Goal: Task Accomplishment & Management: Complete application form

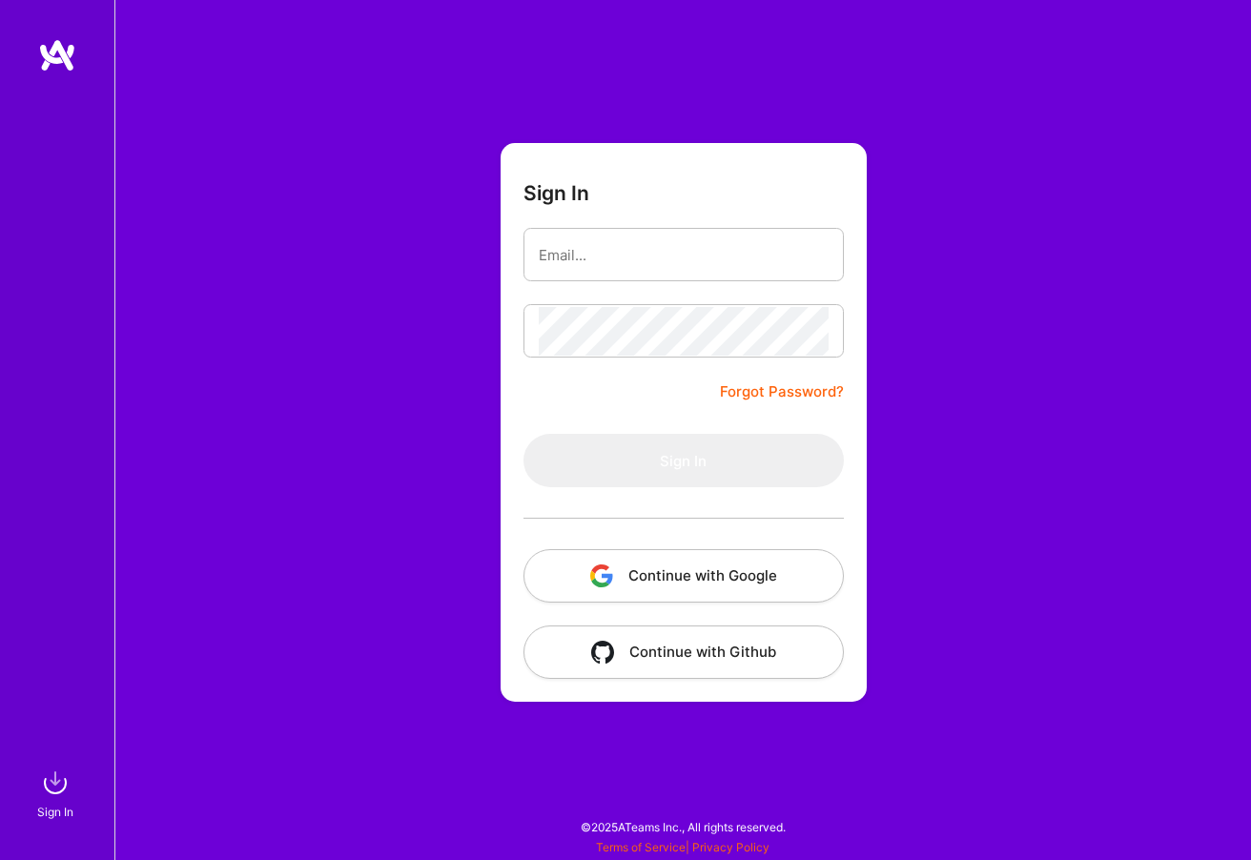
click at [648, 566] on button "Continue with Google" at bounding box center [684, 575] width 320 height 53
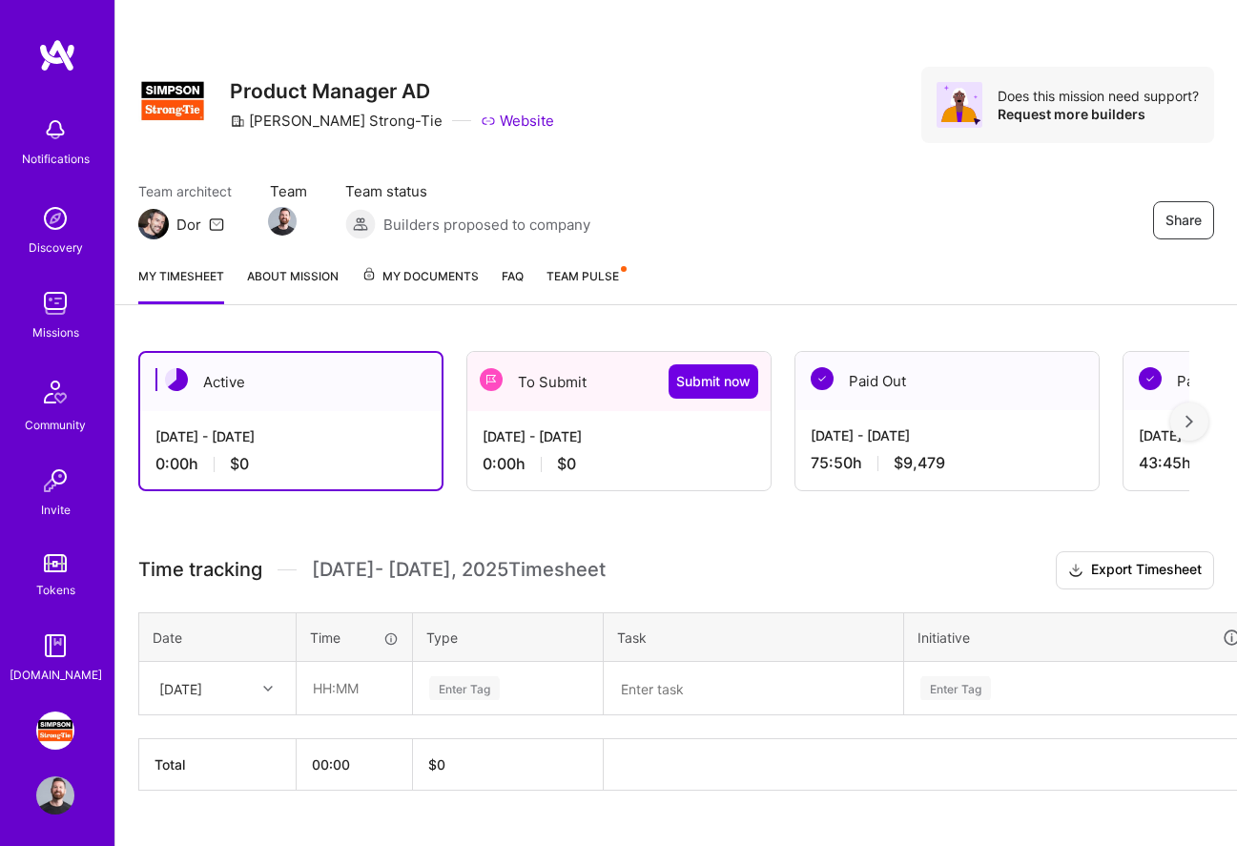
click at [524, 387] on div "To Submit Submit now" at bounding box center [618, 381] width 303 height 59
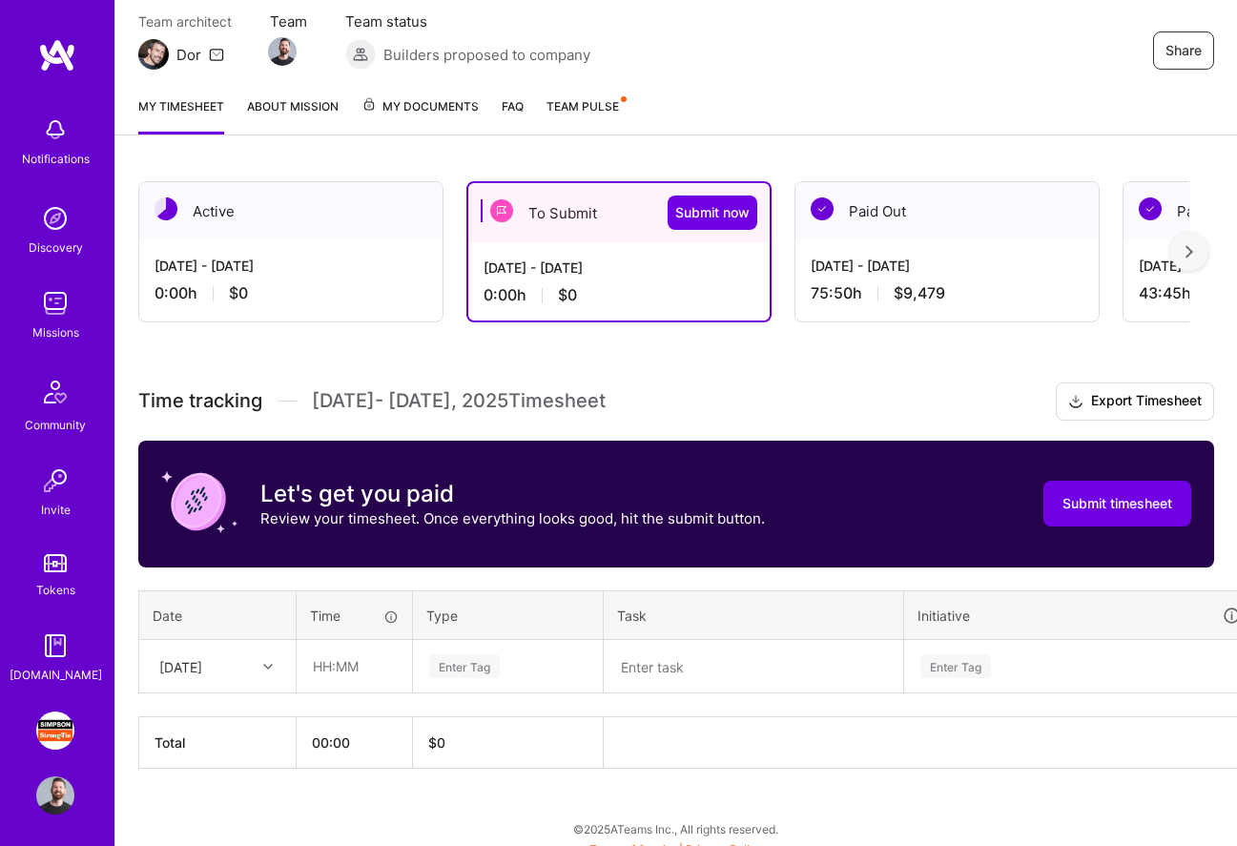
scroll to position [185, 0]
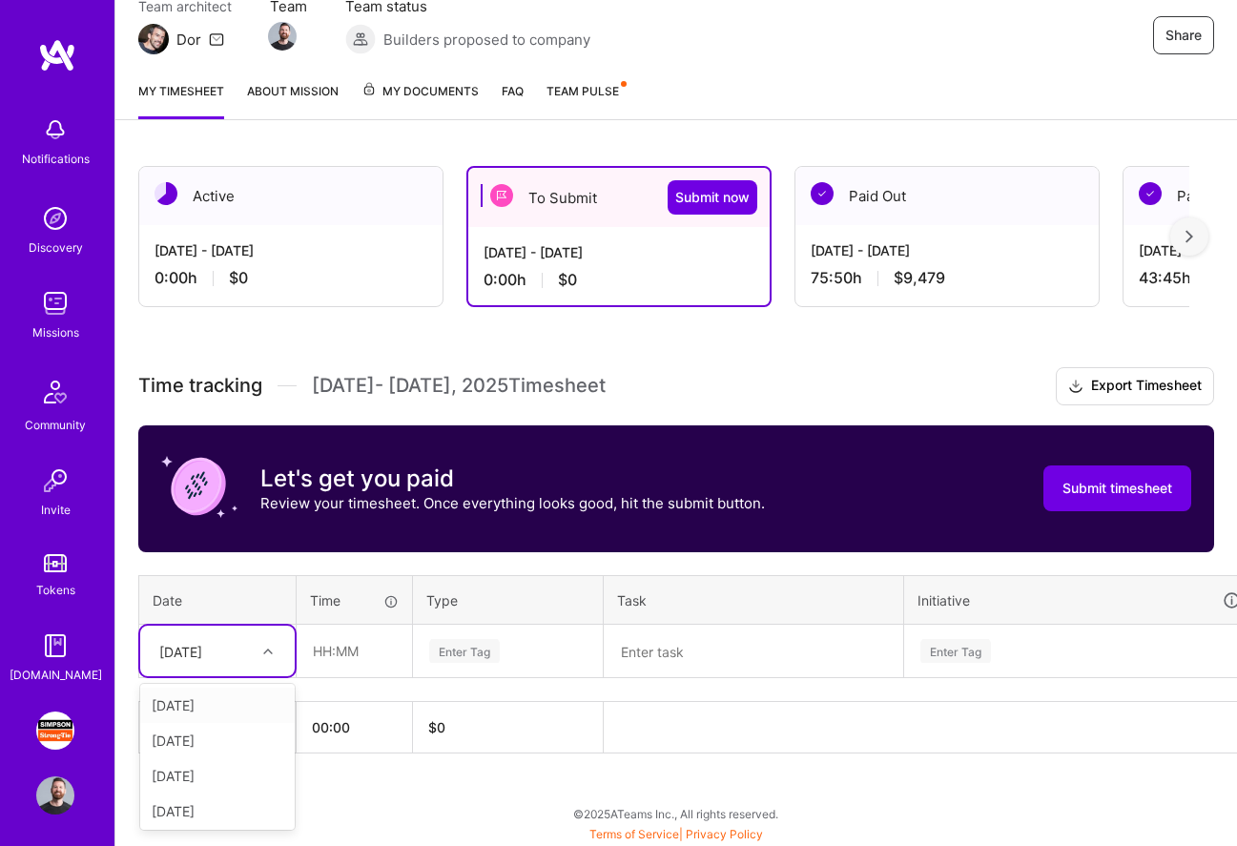
click at [272, 649] on icon at bounding box center [268, 652] width 10 height 10
click at [476, 660] on div "Enter Tag" at bounding box center [464, 651] width 71 height 30
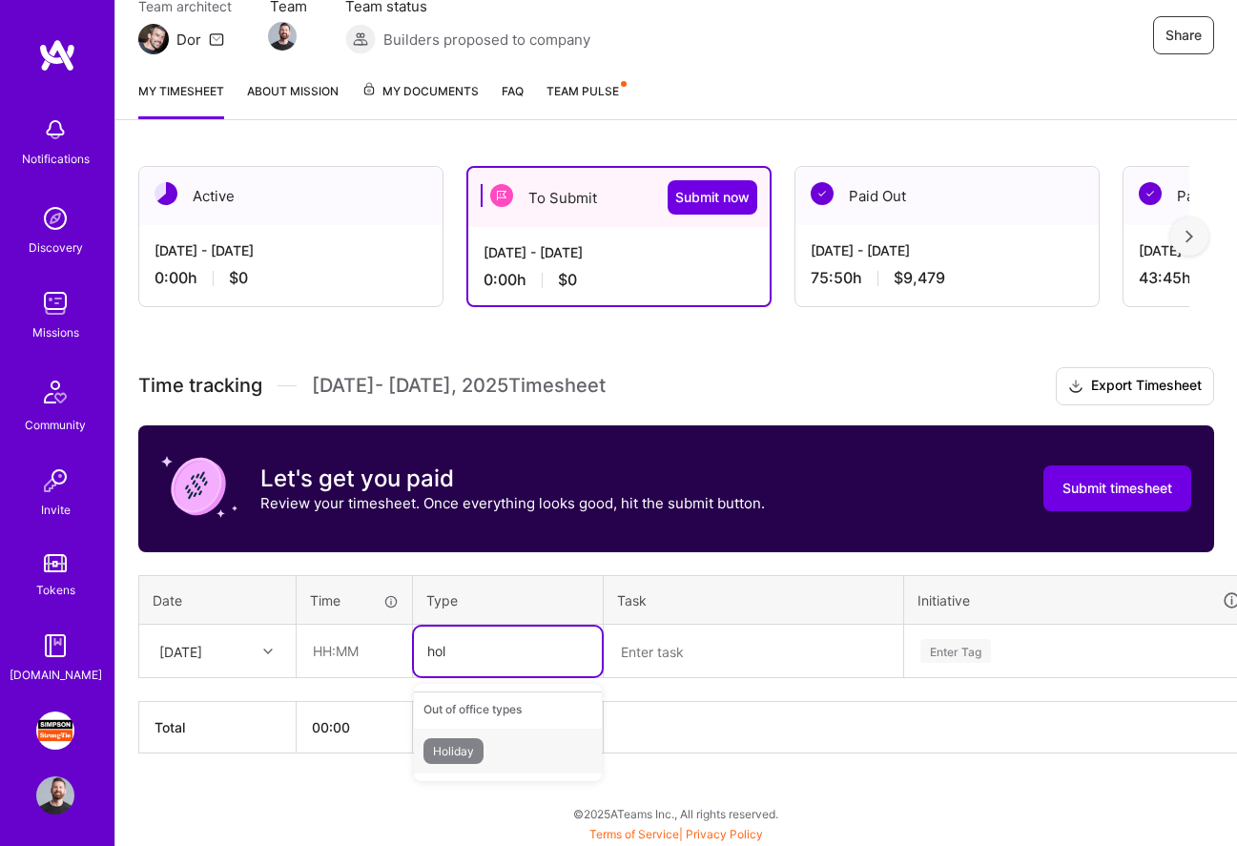
type input "[DATE]"
click at [481, 740] on span "Holiday" at bounding box center [453, 751] width 60 height 26
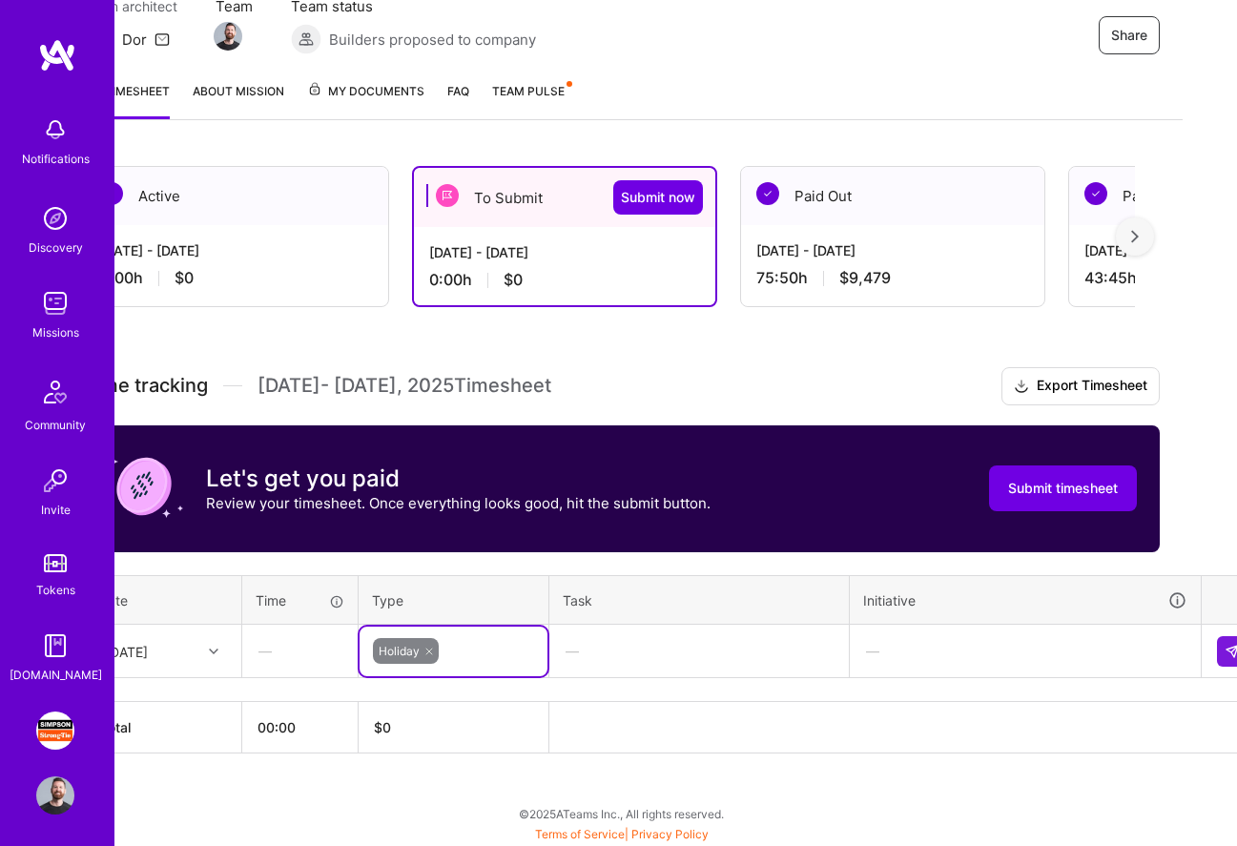
scroll to position [185, 83]
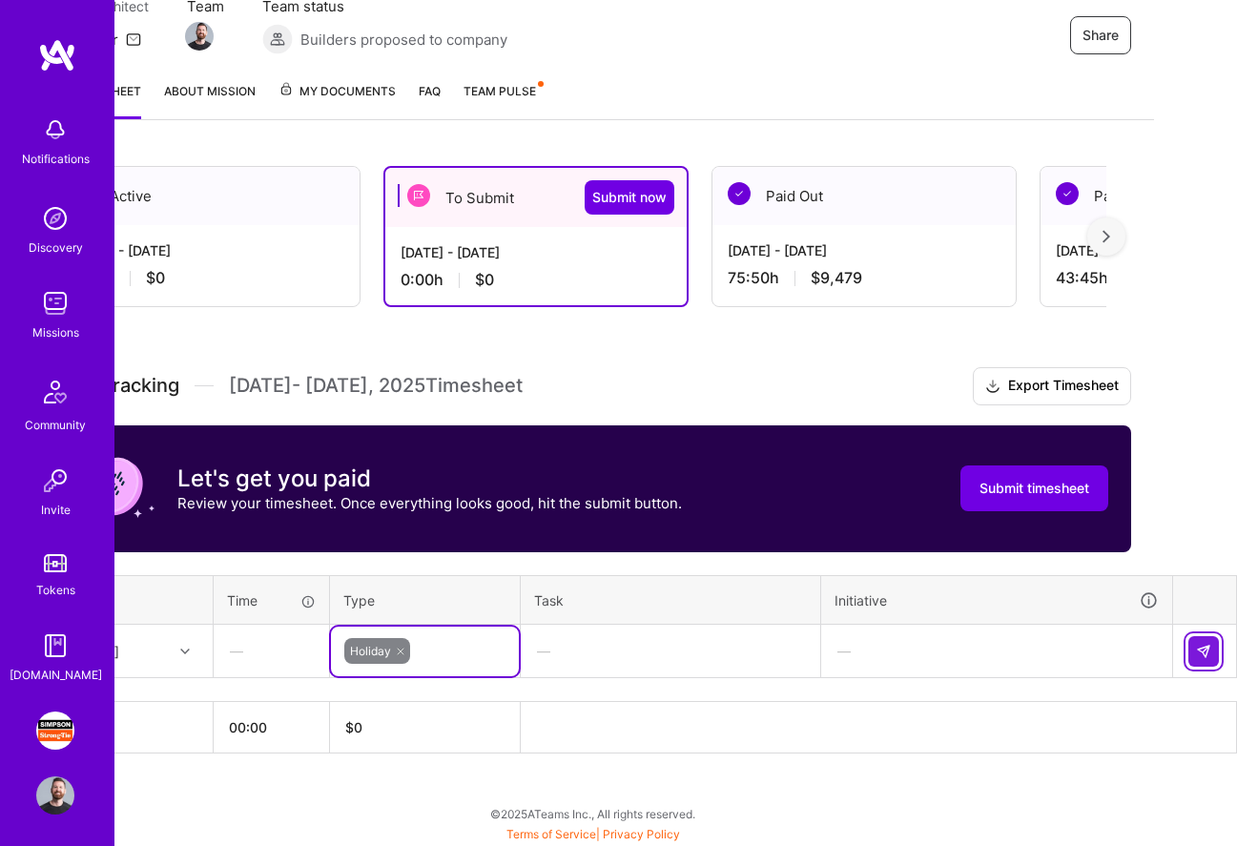
click at [1198, 646] on img at bounding box center [1203, 651] width 15 height 15
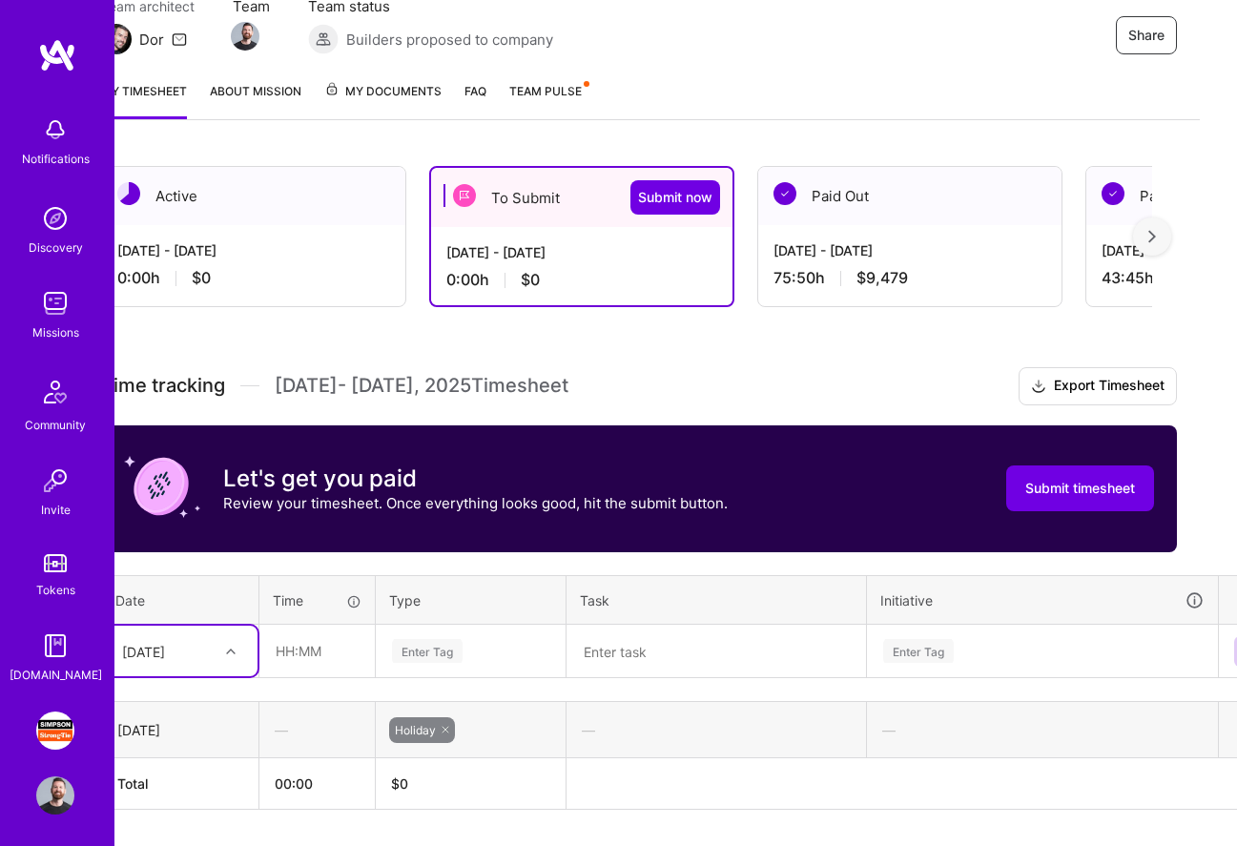
scroll to position [185, 0]
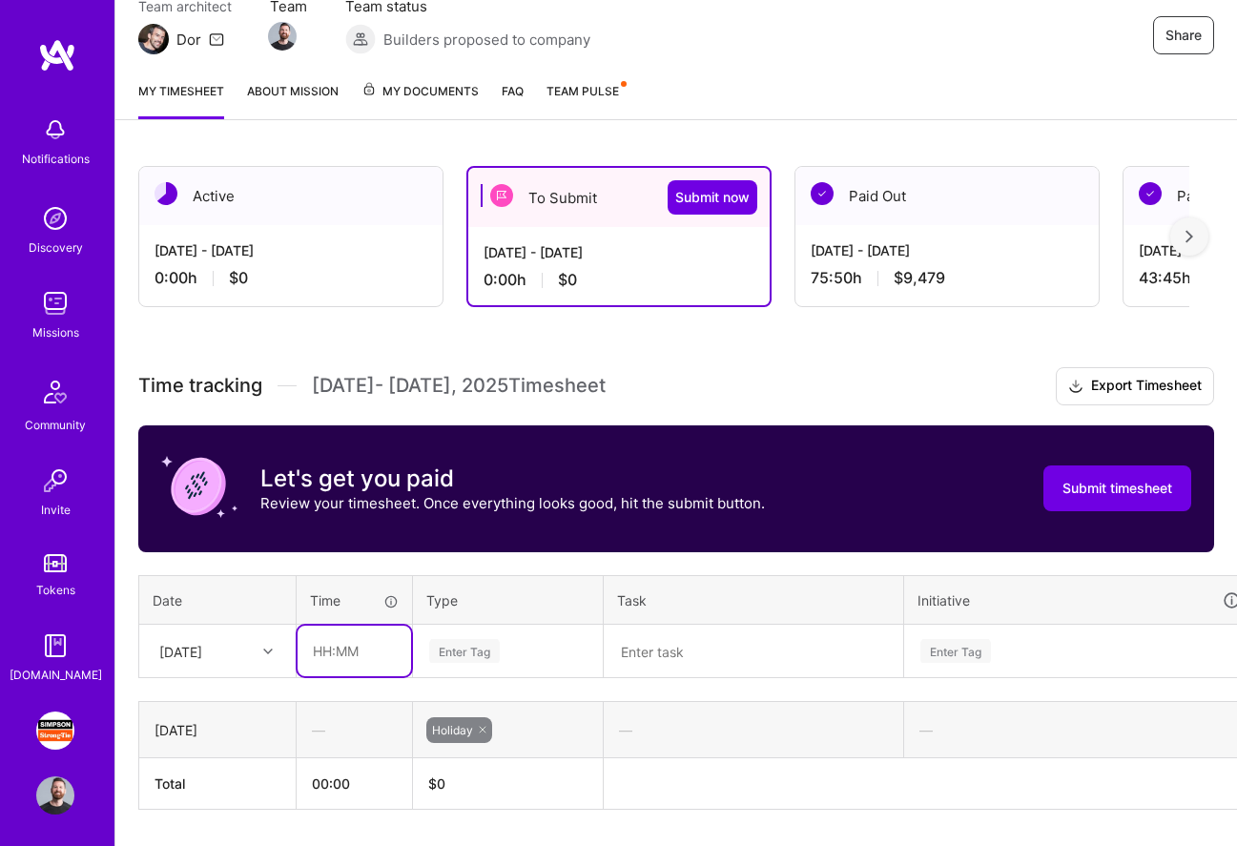
click at [319, 655] on input "text" at bounding box center [354, 651] width 113 height 51
type input "03:00"
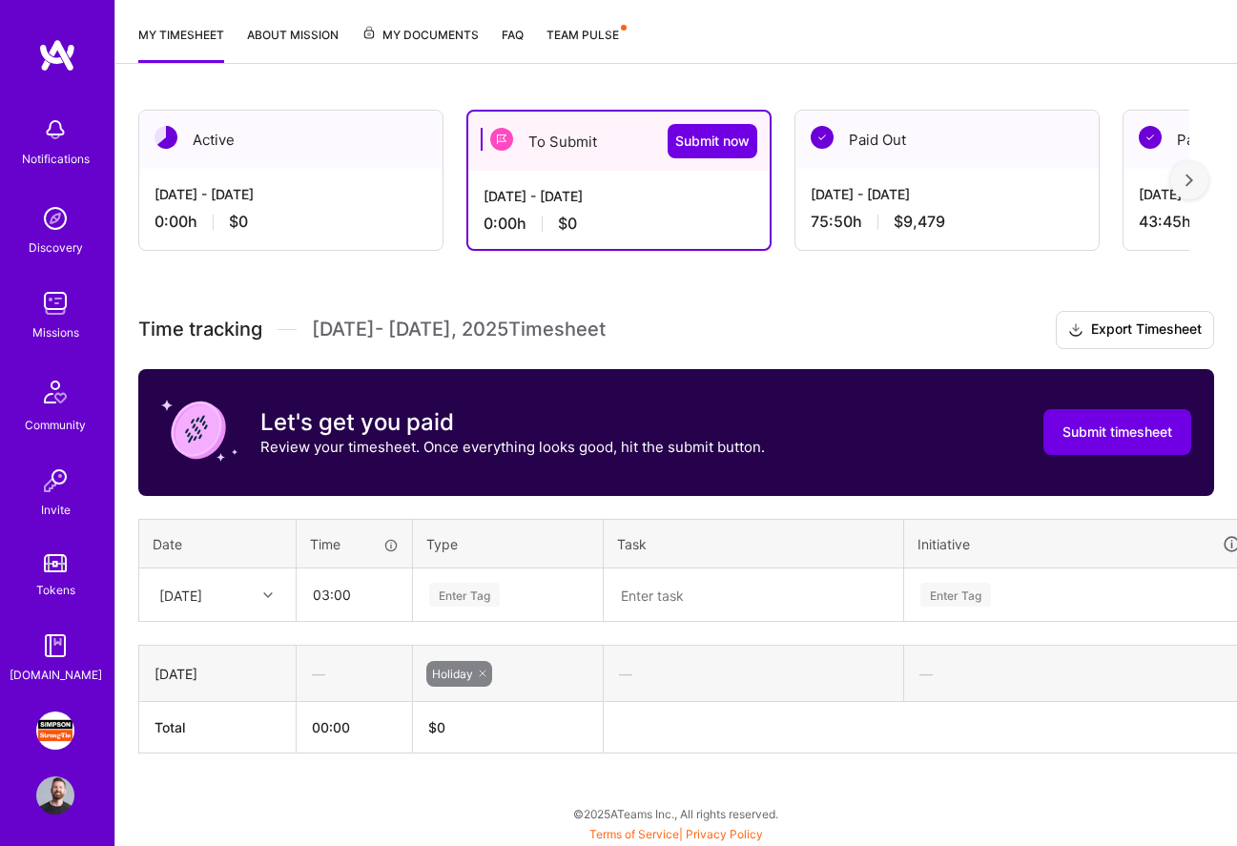
click at [460, 620] on div "Enter Tag" at bounding box center [508, 595] width 188 height 50
type input "p"
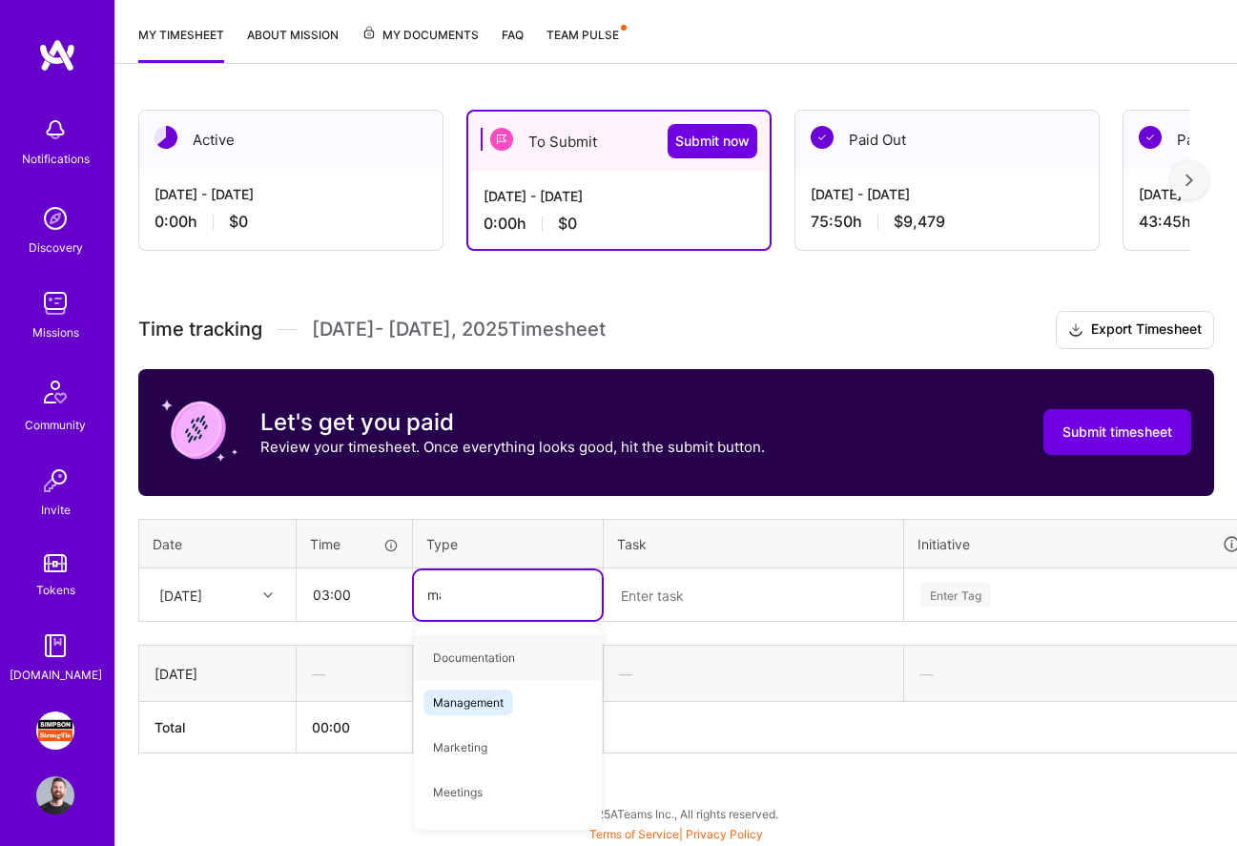
type input "man"
click at [488, 651] on span "Management" at bounding box center [468, 658] width 90 height 26
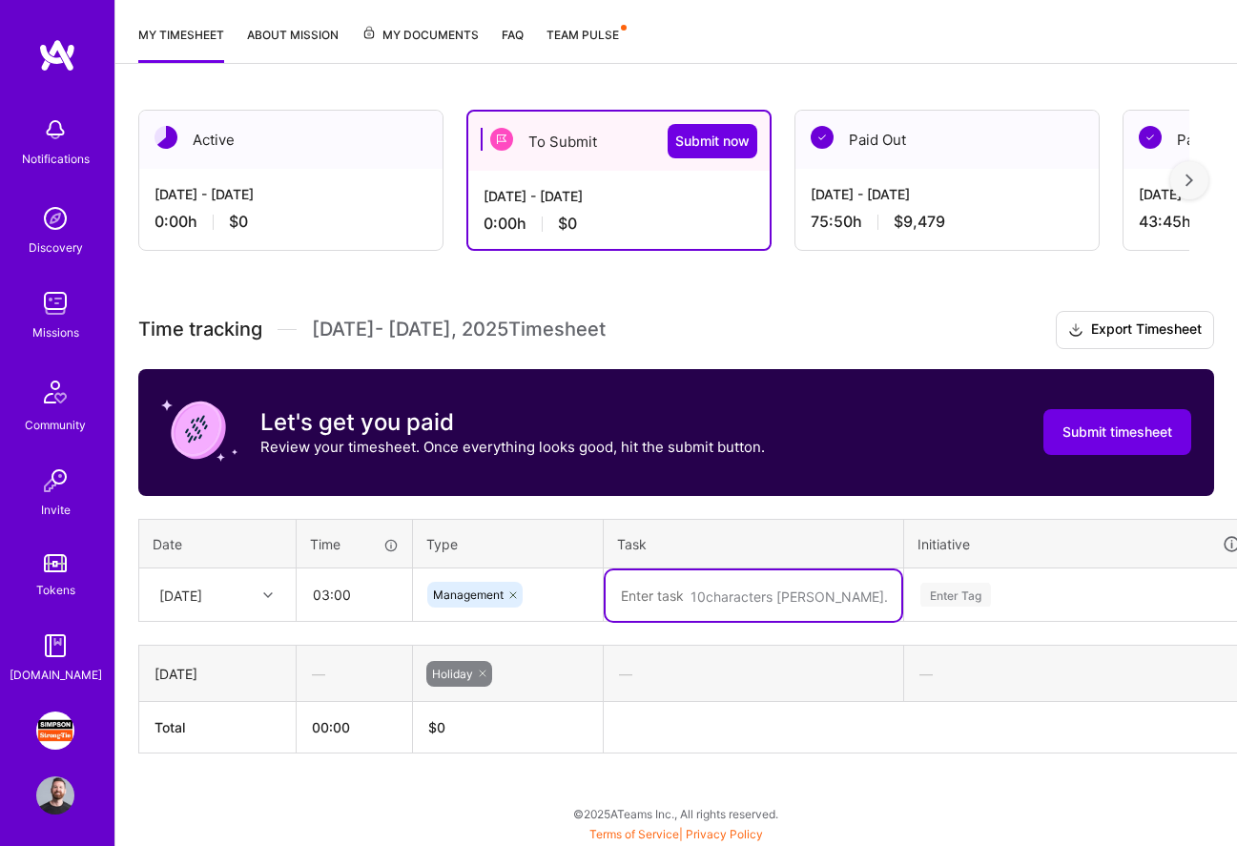
click at [705, 604] on textarea at bounding box center [754, 595] width 296 height 51
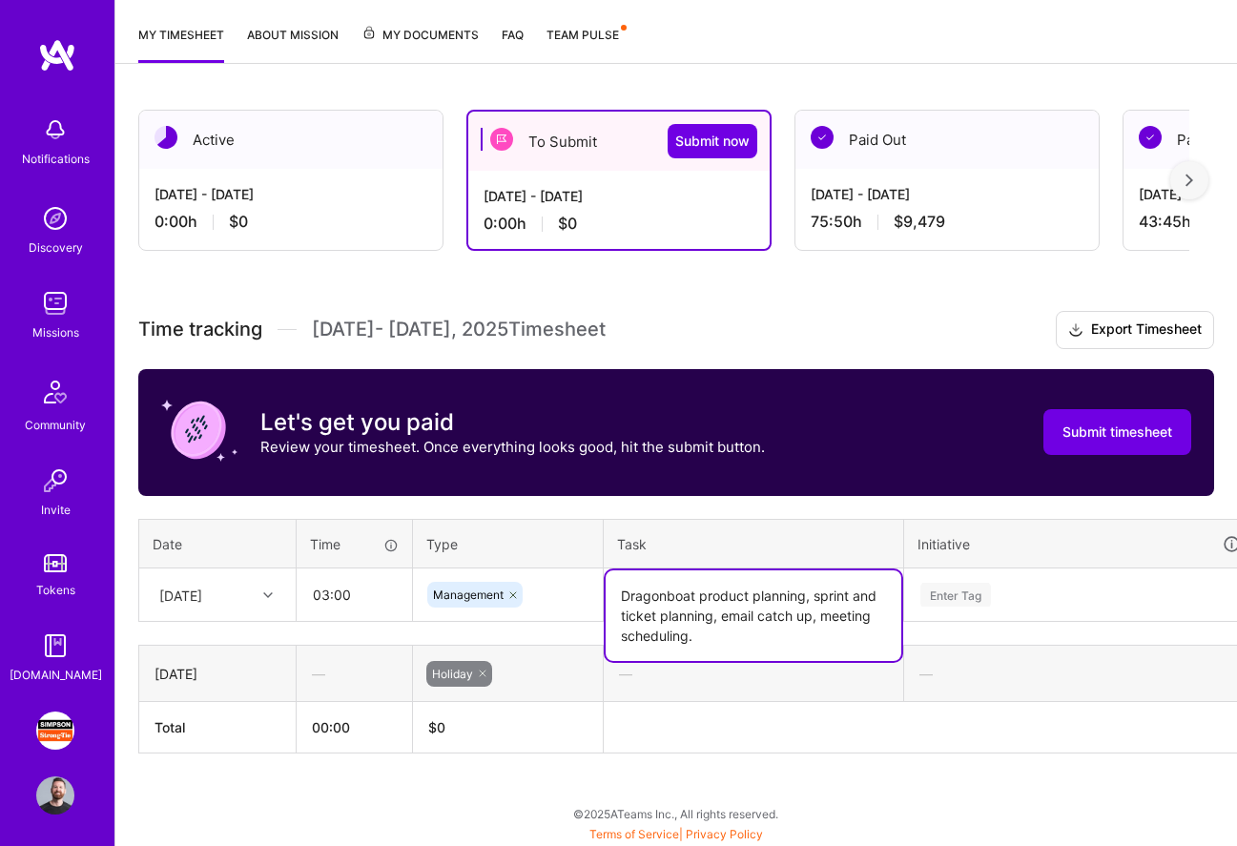
type textarea "Dragonboat product planning, sprint and ticket planning, email catch up, meetin…"
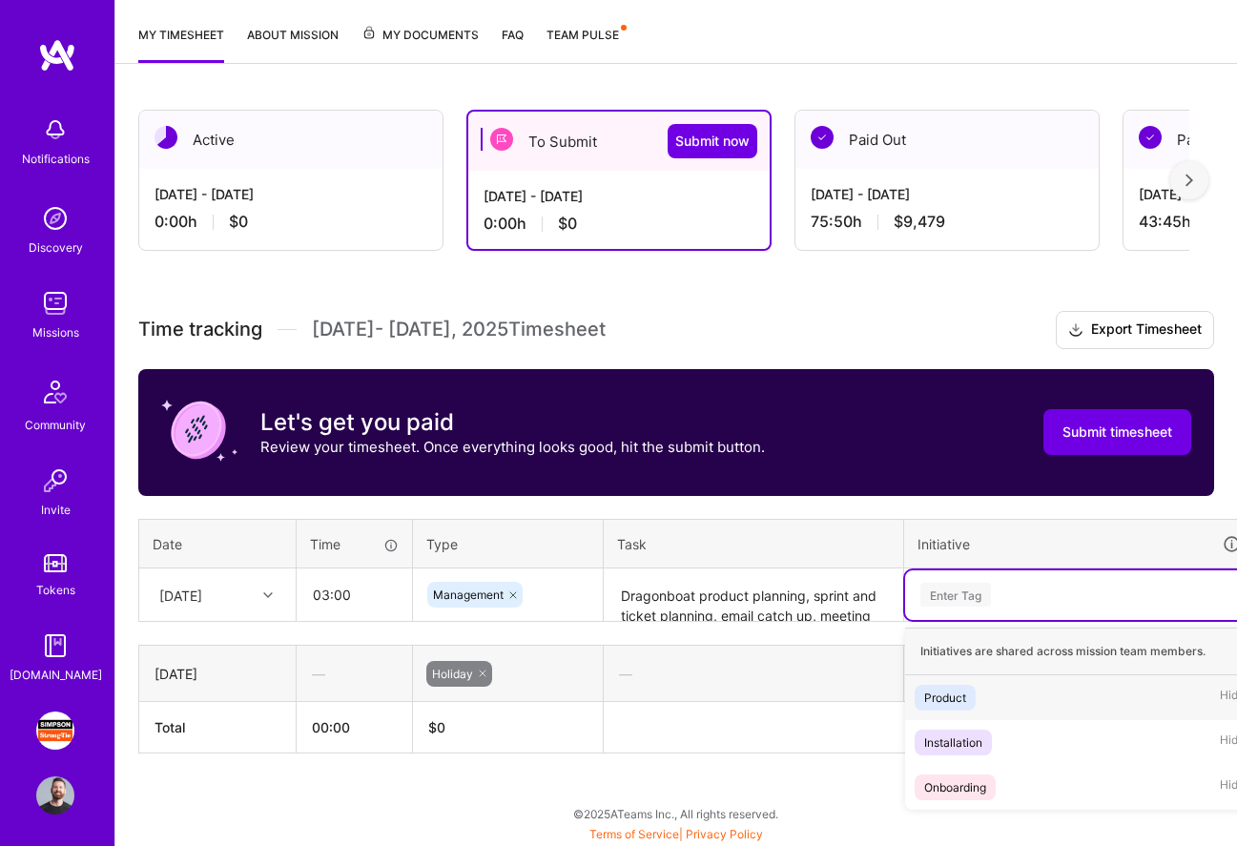
click at [982, 591] on div "Enter Tag" at bounding box center [955, 595] width 71 height 30
click at [982, 698] on div "Product Hide" at bounding box center [1079, 697] width 349 height 45
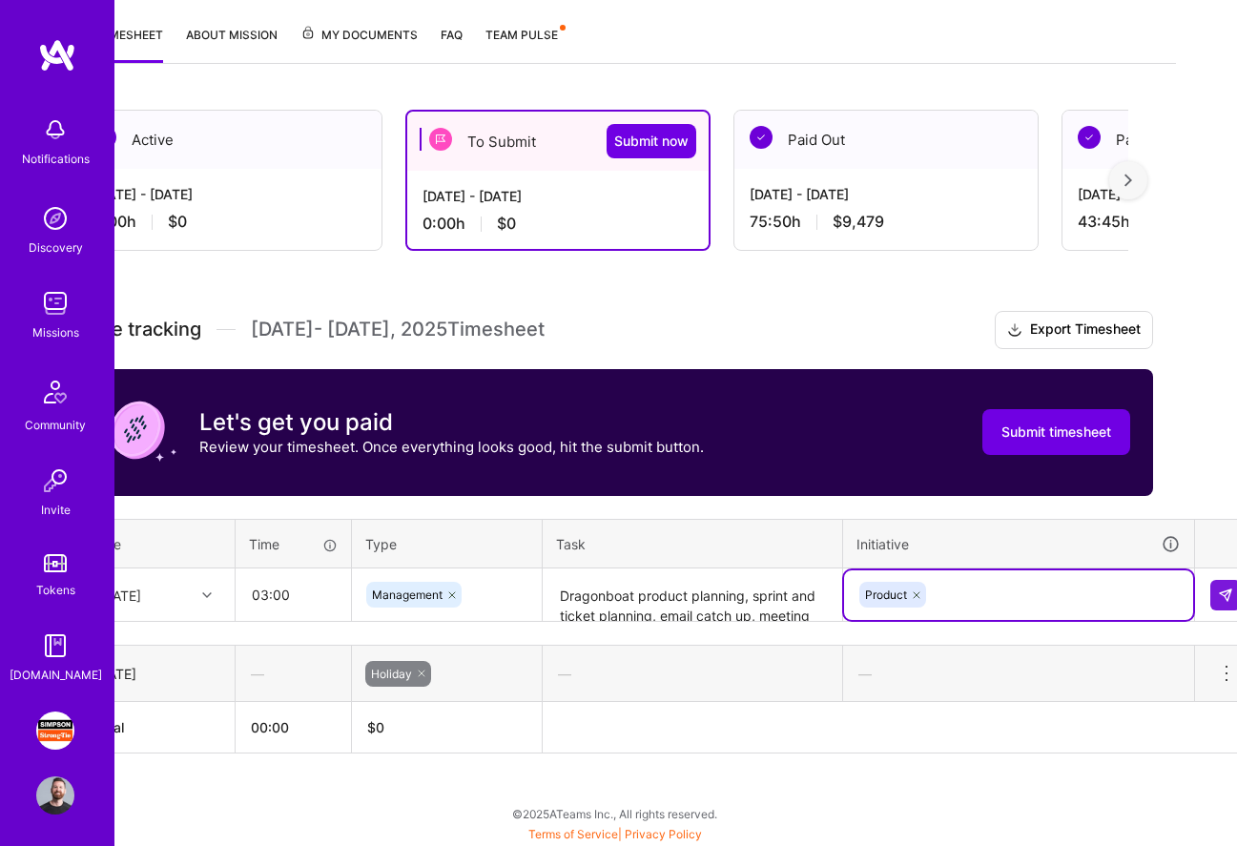
scroll to position [241, 83]
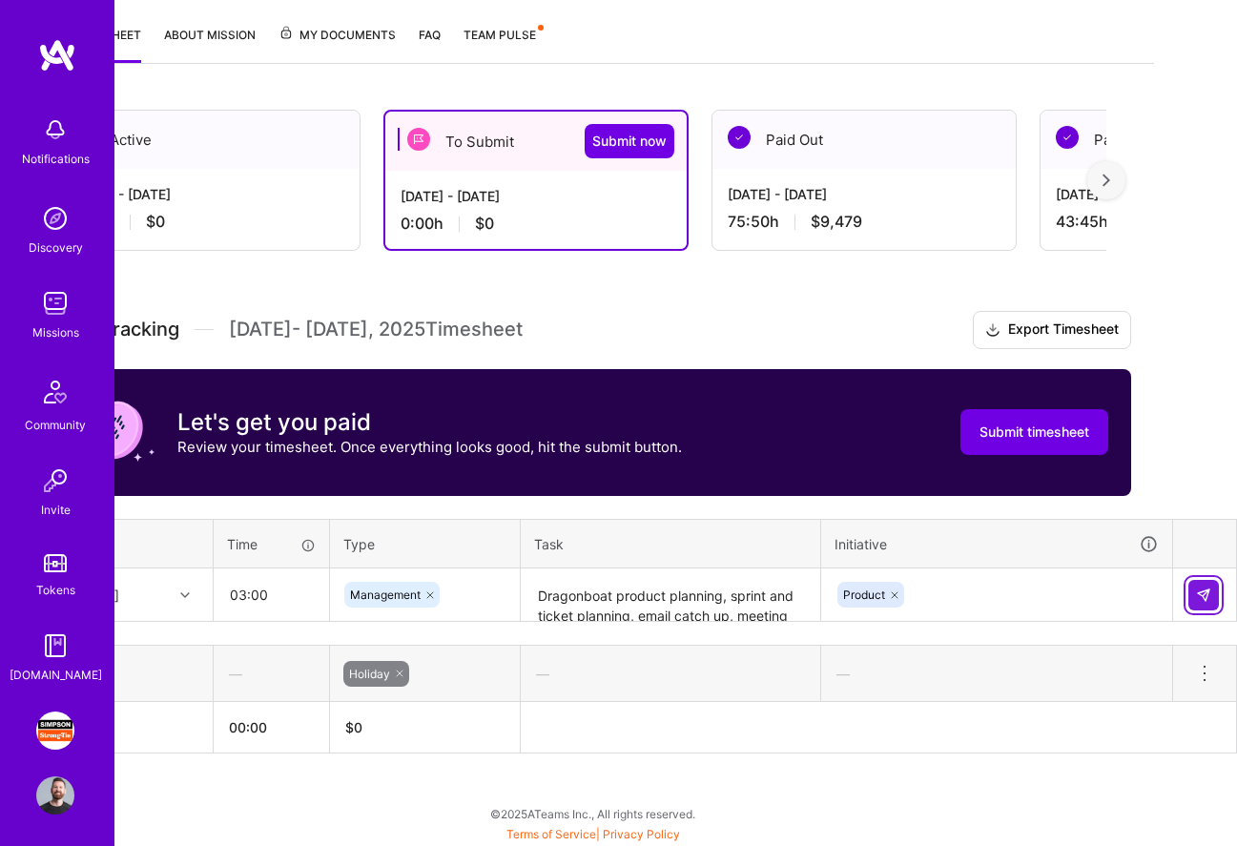
click at [1205, 598] on img at bounding box center [1203, 594] width 15 height 15
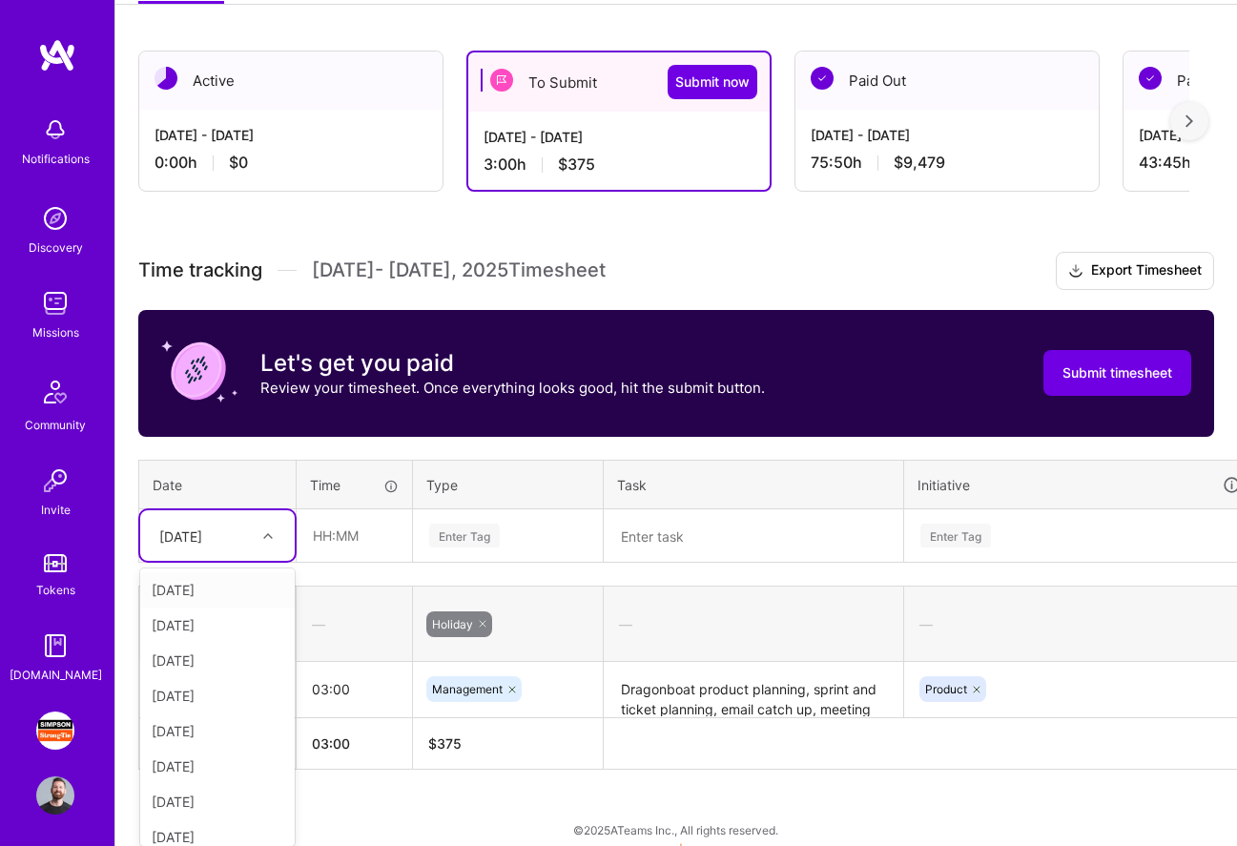
scroll to position [301, 0]
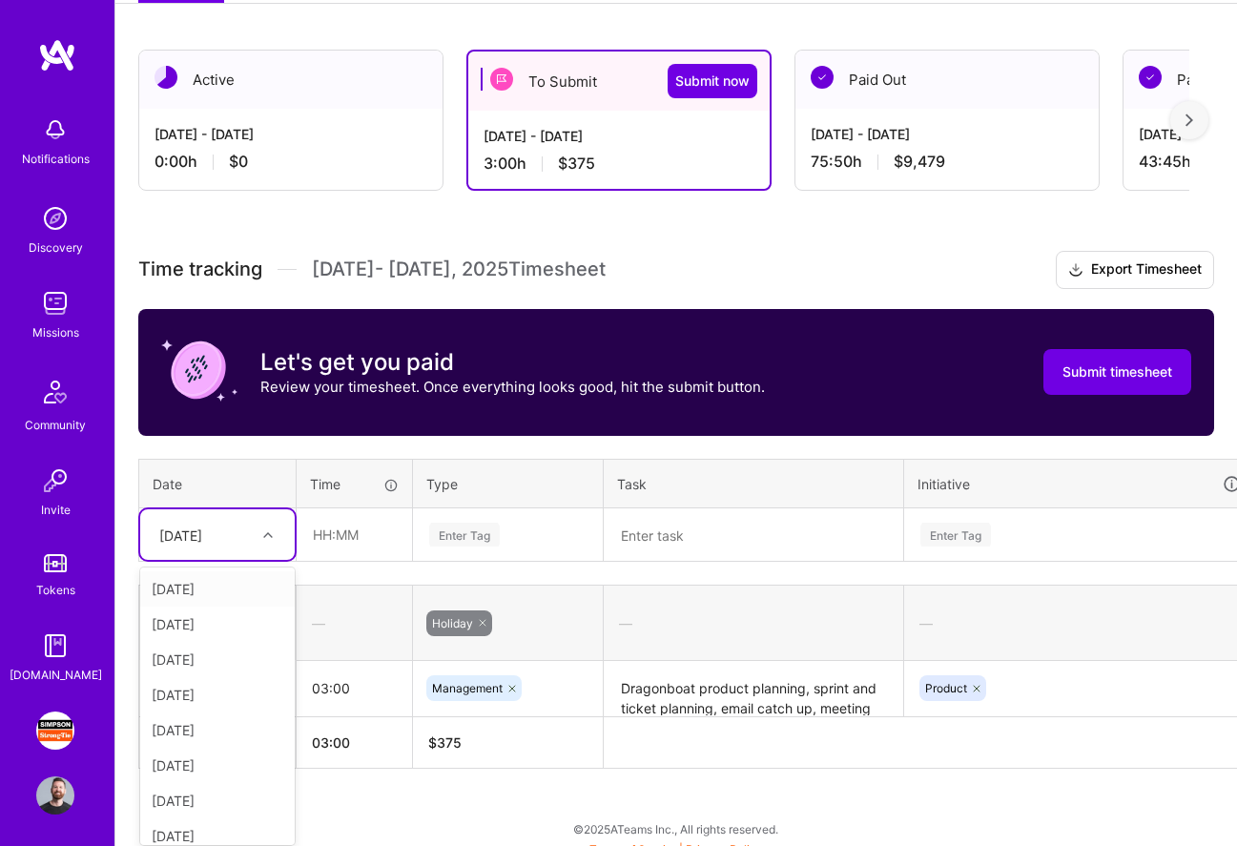
click at [239, 560] on div "option [DATE] focused, 2 of 15. 14 results available. Use Up and Down to choose…" at bounding box center [217, 534] width 154 height 51
click at [221, 578] on div "[DATE]" at bounding box center [217, 588] width 154 height 35
click at [329, 535] on input "text" at bounding box center [354, 534] width 113 height 51
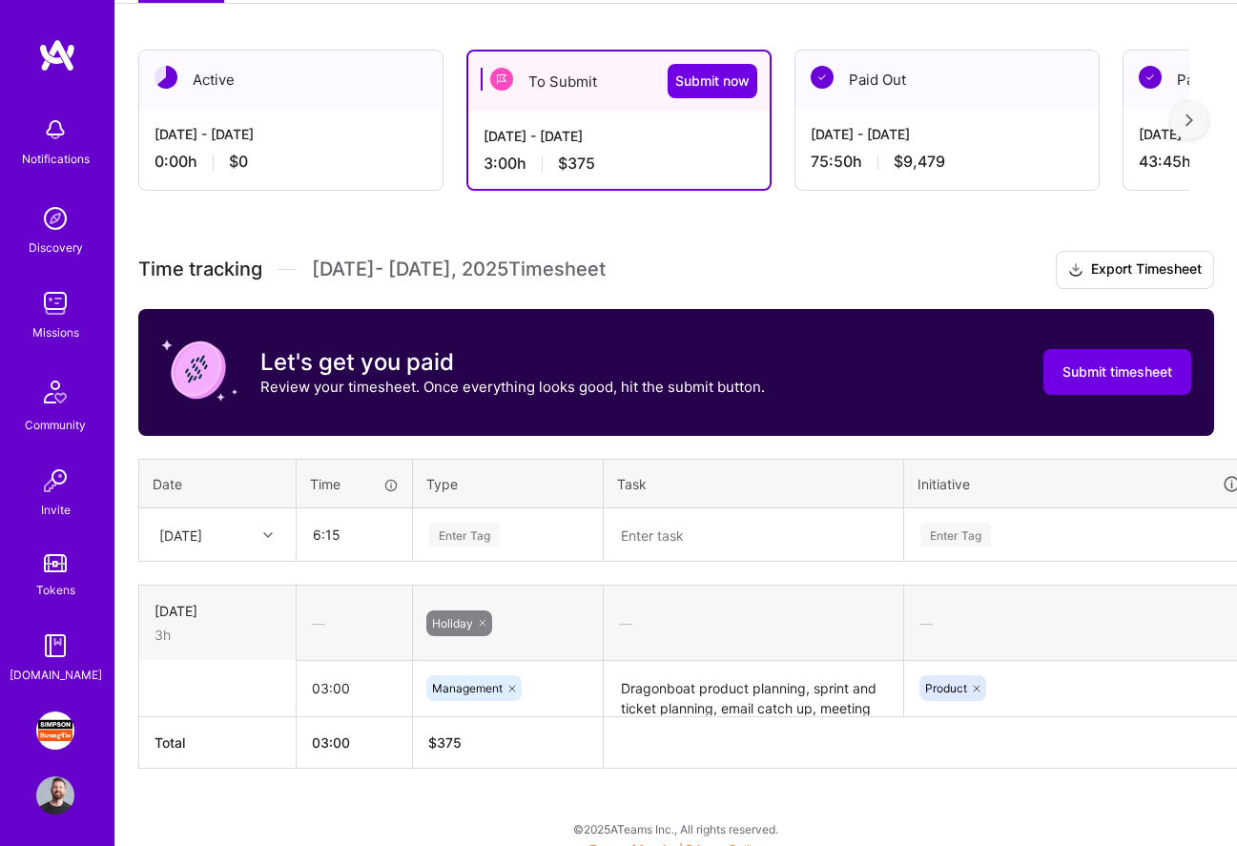
type input "06:15"
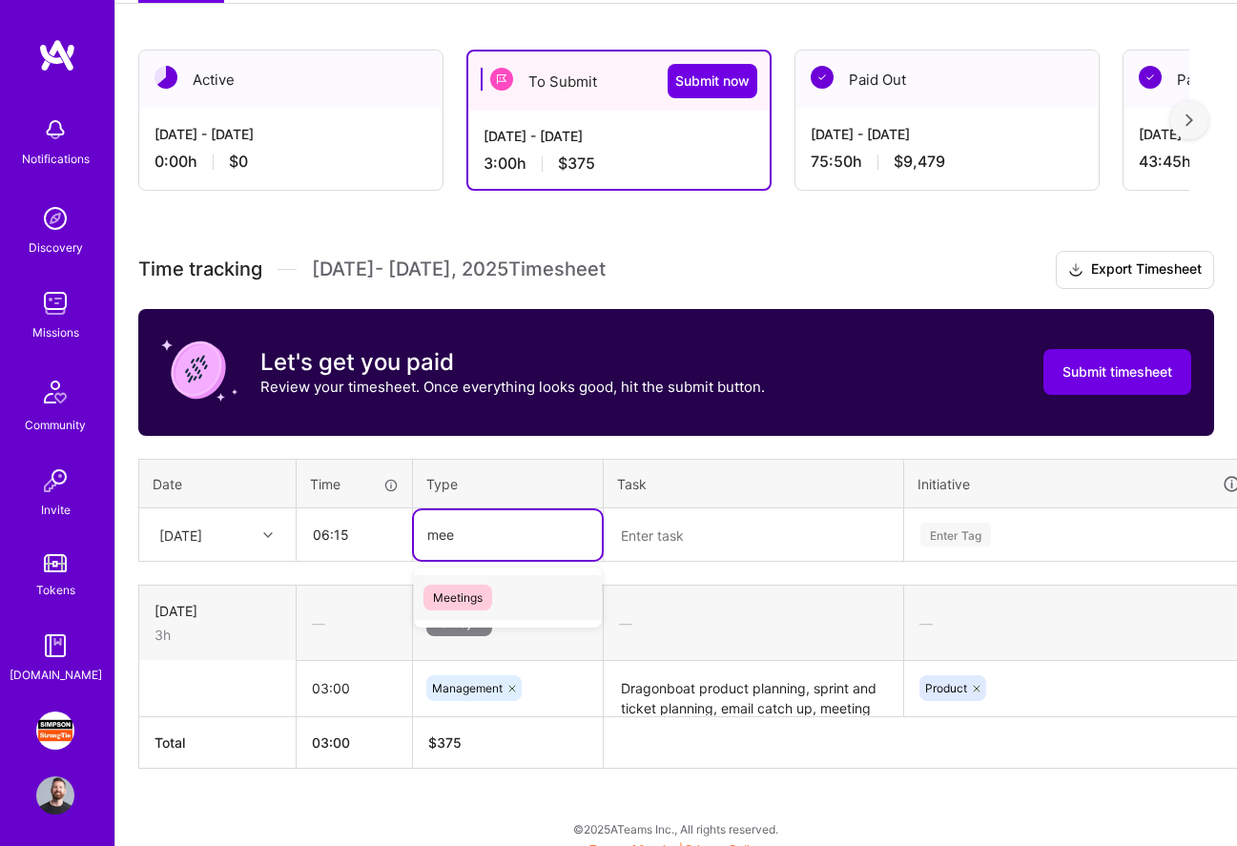
type input "mee"
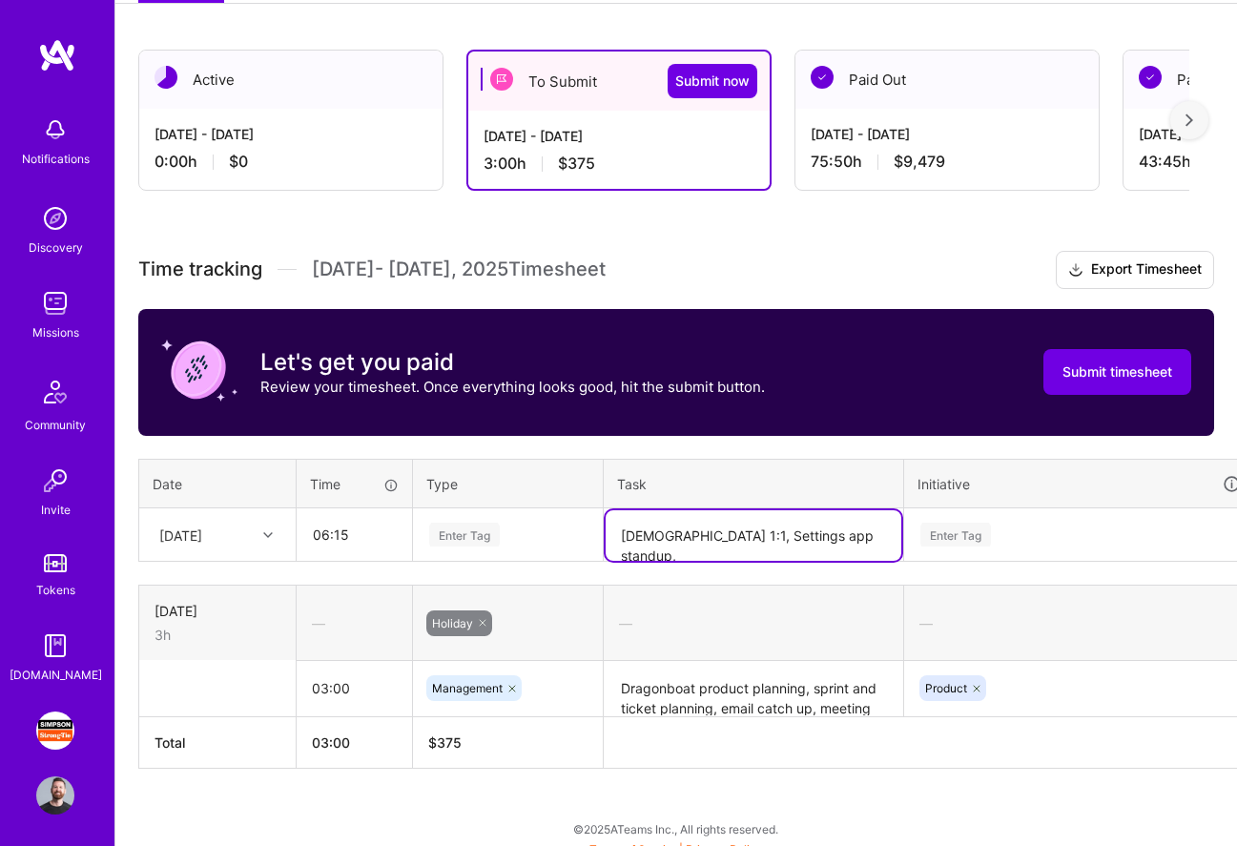
paste textarea "sed Communication Plan-Scope of Initial Product Releases"
click at [849, 536] on textarea "[DEMOGRAPHIC_DATA] 1:1, Settings app standup, sed Communication Plan-Scope of I…" at bounding box center [754, 555] width 296 height 91
click at [790, 585] on textarea "[DEMOGRAPHIC_DATA] 1:1, Settings app standup, Proposed Communication Plan-Scope…" at bounding box center [754, 555] width 296 height 91
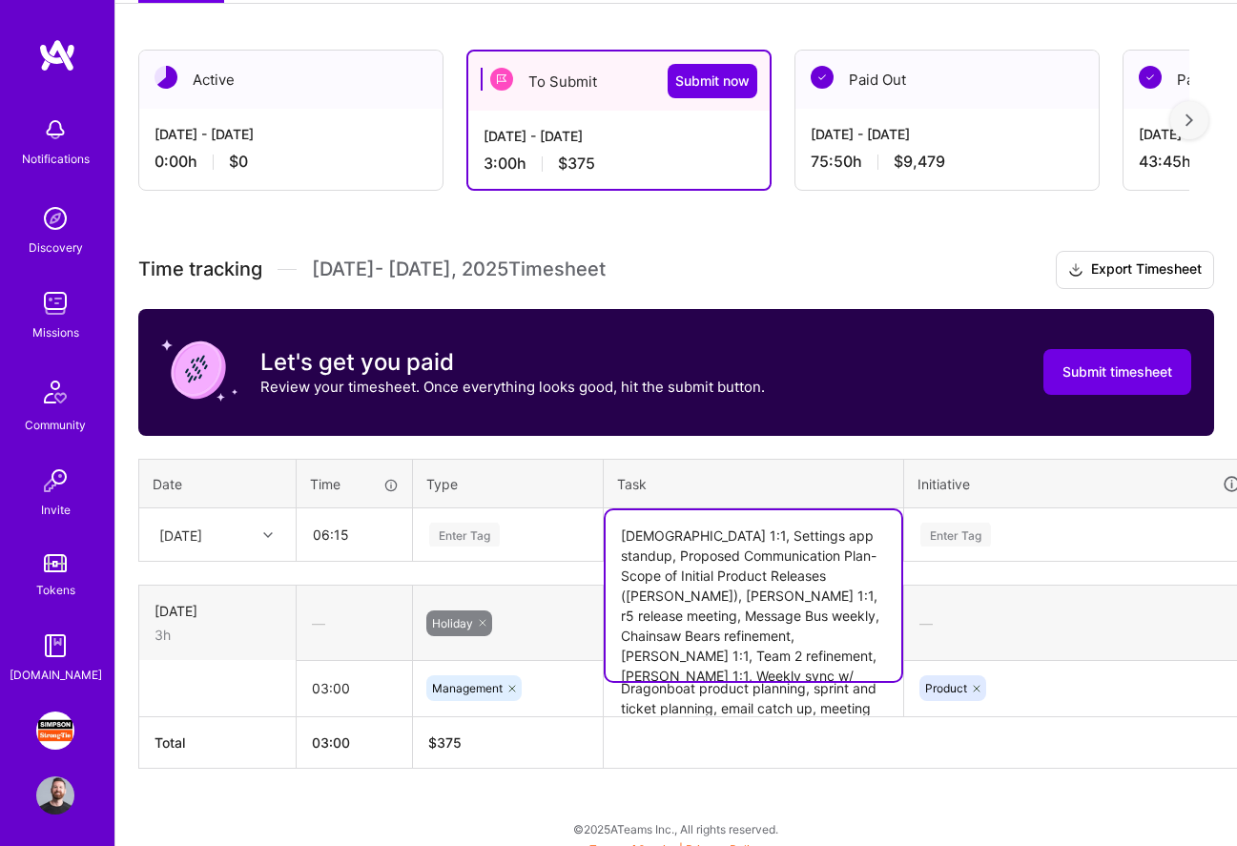
click at [668, 657] on textarea "[DEMOGRAPHIC_DATA] 1:1, Settings app standup, Proposed Communication Plan-Scope…" at bounding box center [754, 595] width 296 height 171
type textarea "[DEMOGRAPHIC_DATA] 1:1, Settings app standup, Proposed Communication Plan-Scope…"
click at [993, 541] on div "Enter Tag" at bounding box center [1079, 535] width 322 height 24
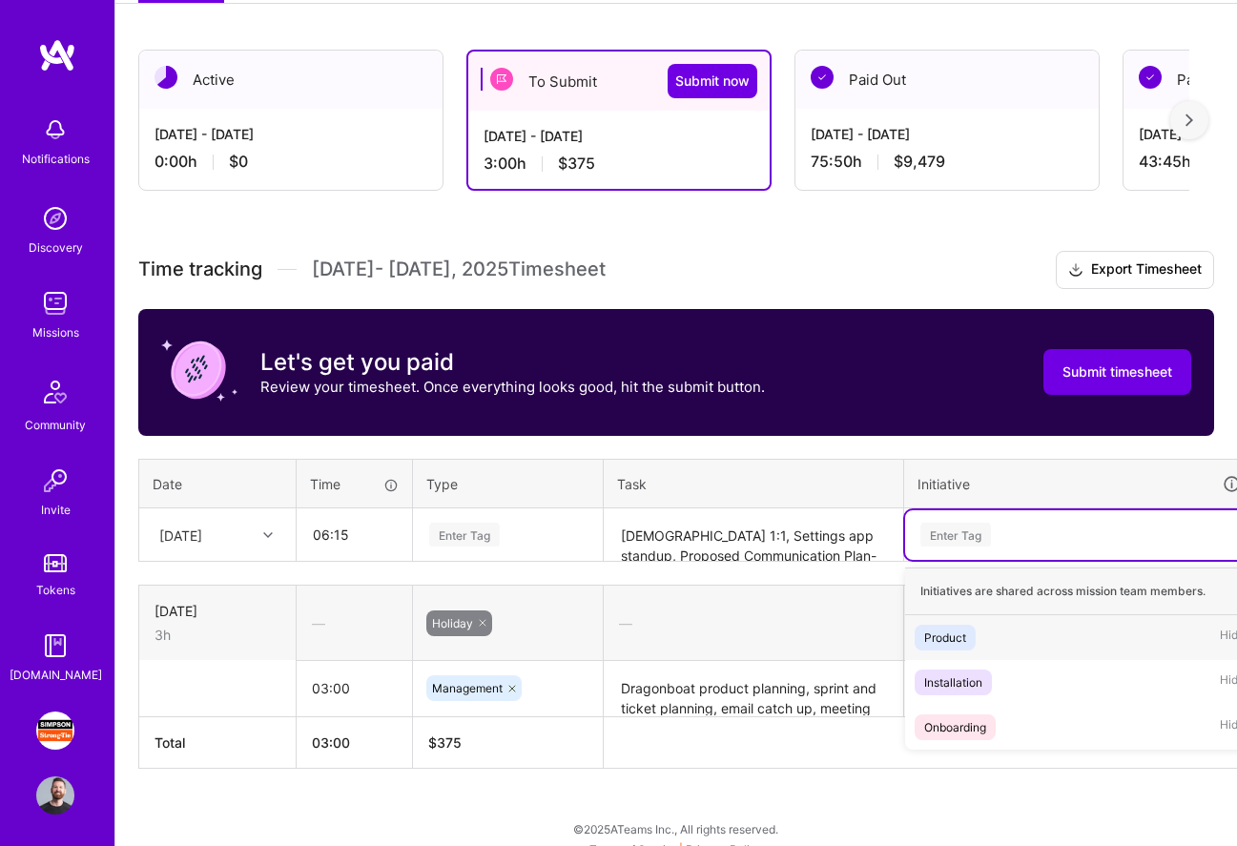
click at [989, 628] on div "Product Hide" at bounding box center [1079, 637] width 349 height 45
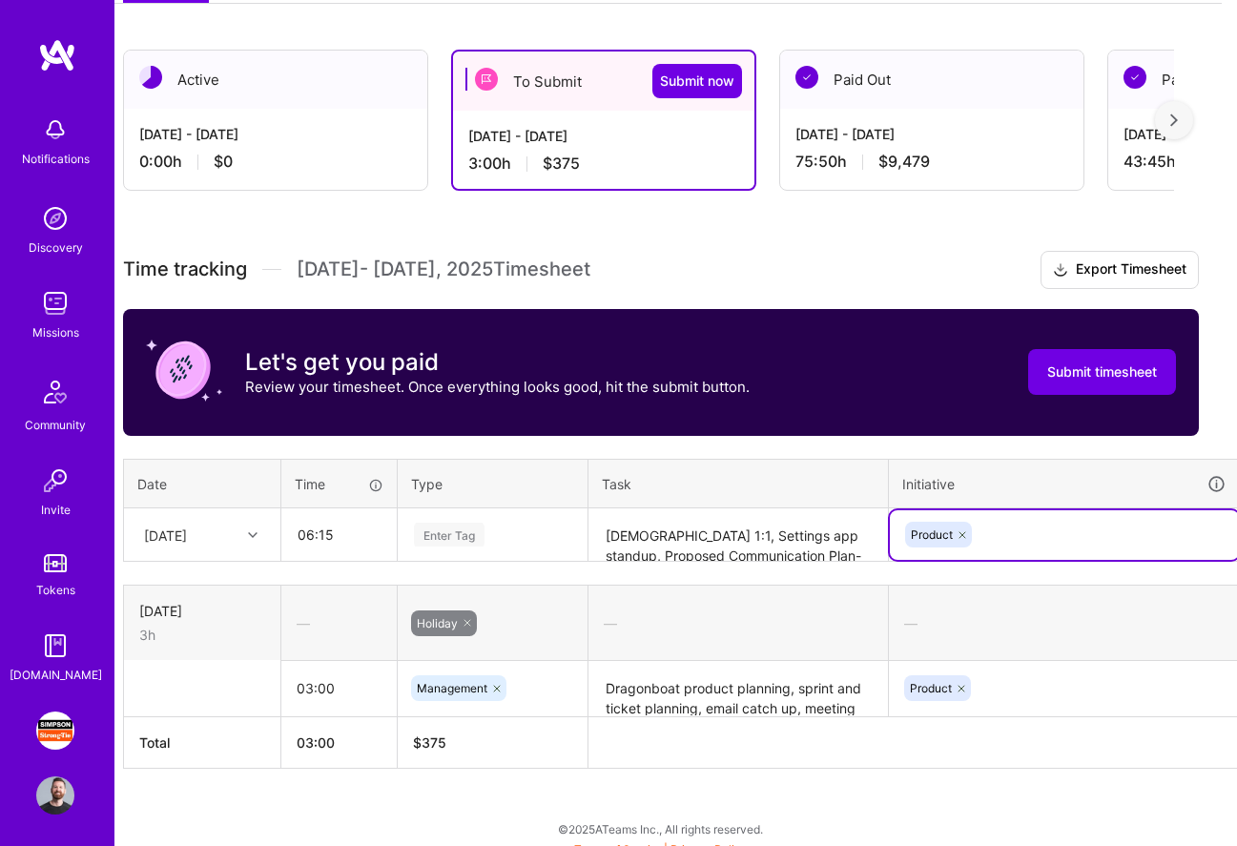
scroll to position [298, 18]
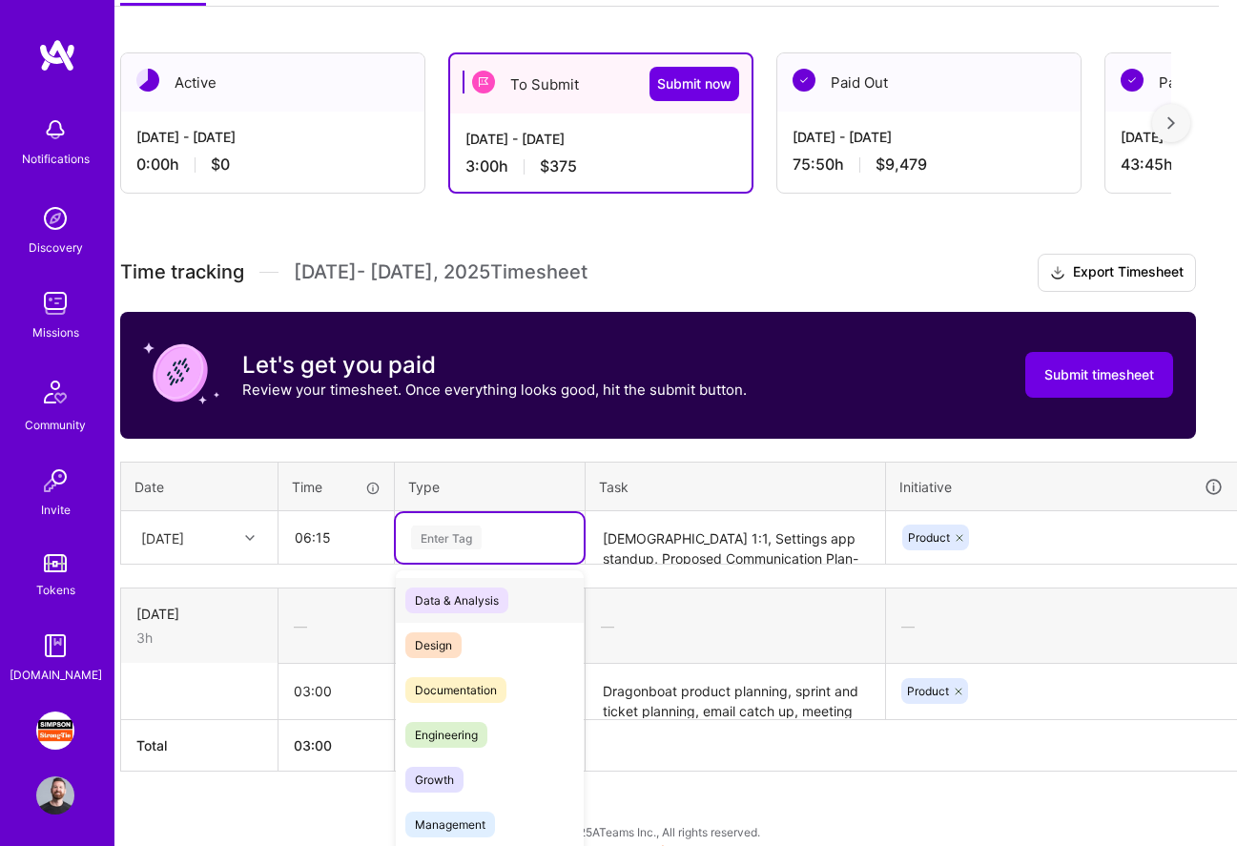
click at [474, 542] on div "Enter Tag" at bounding box center [446, 538] width 71 height 30
type input "me"
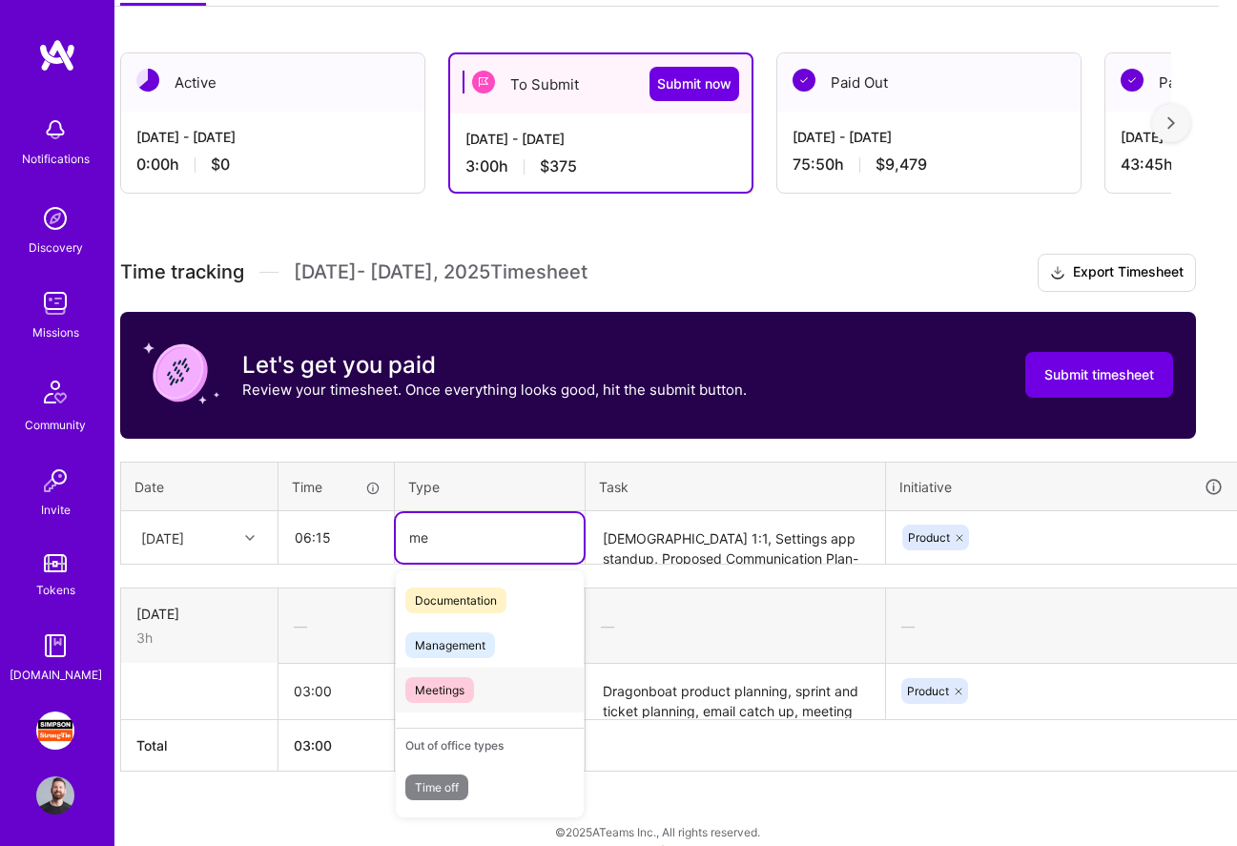
click at [466, 685] on span "Meetings" at bounding box center [439, 690] width 69 height 26
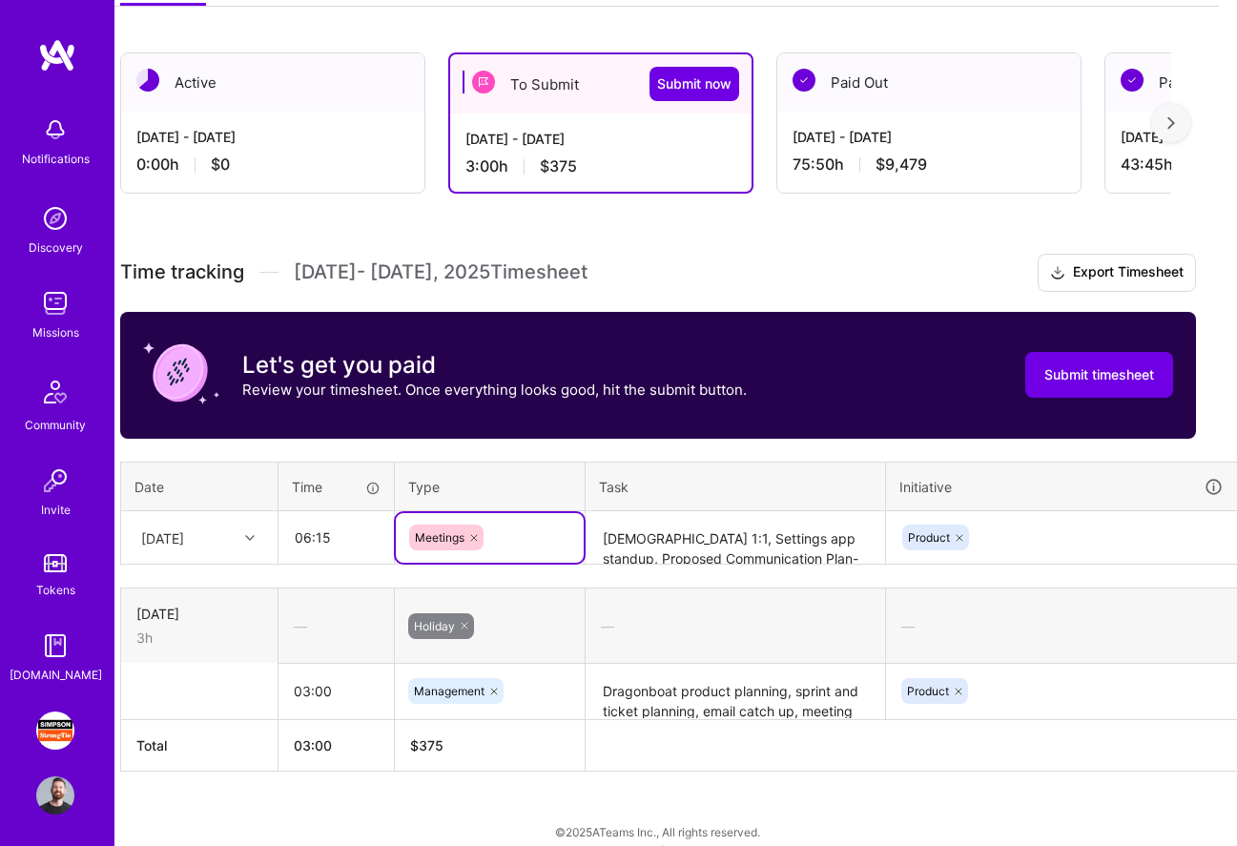
scroll to position [298, 83]
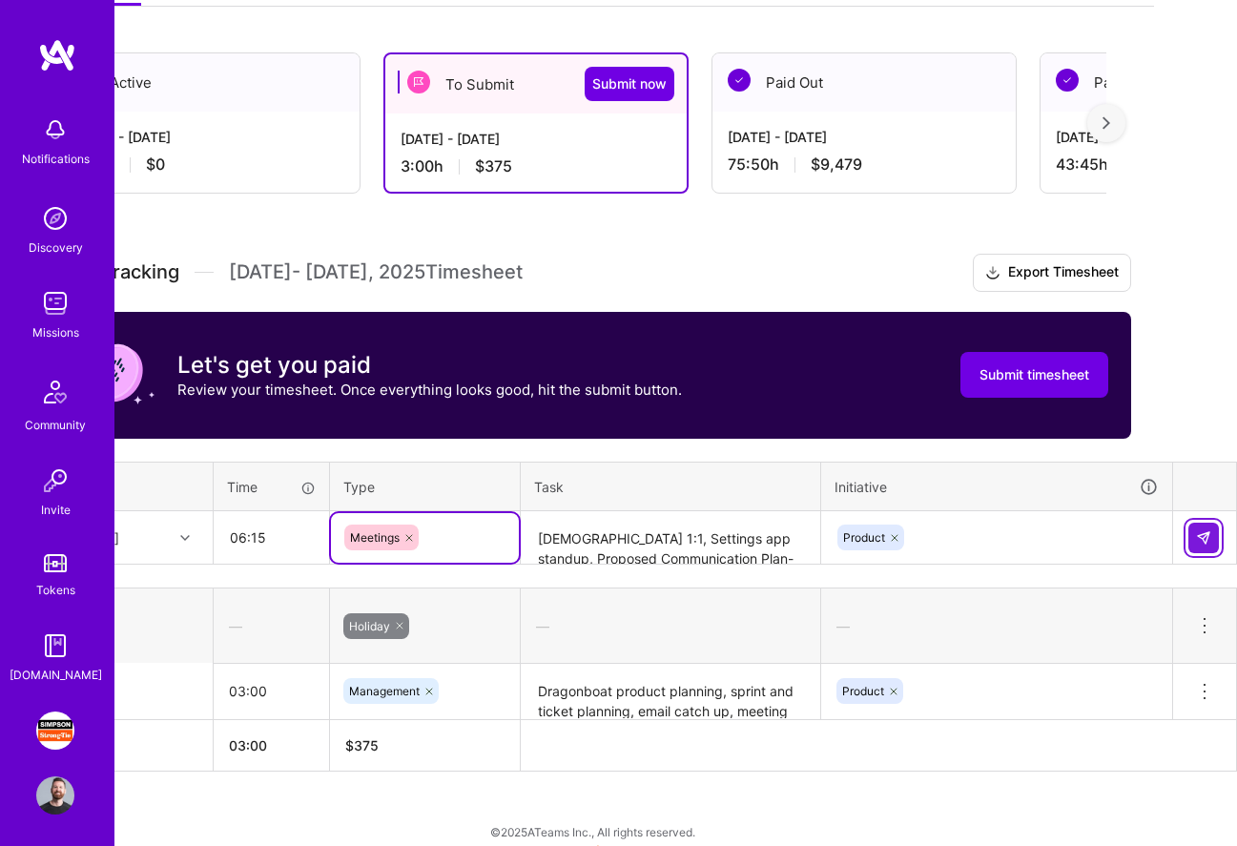
click at [1201, 544] on button at bounding box center [1203, 538] width 31 height 31
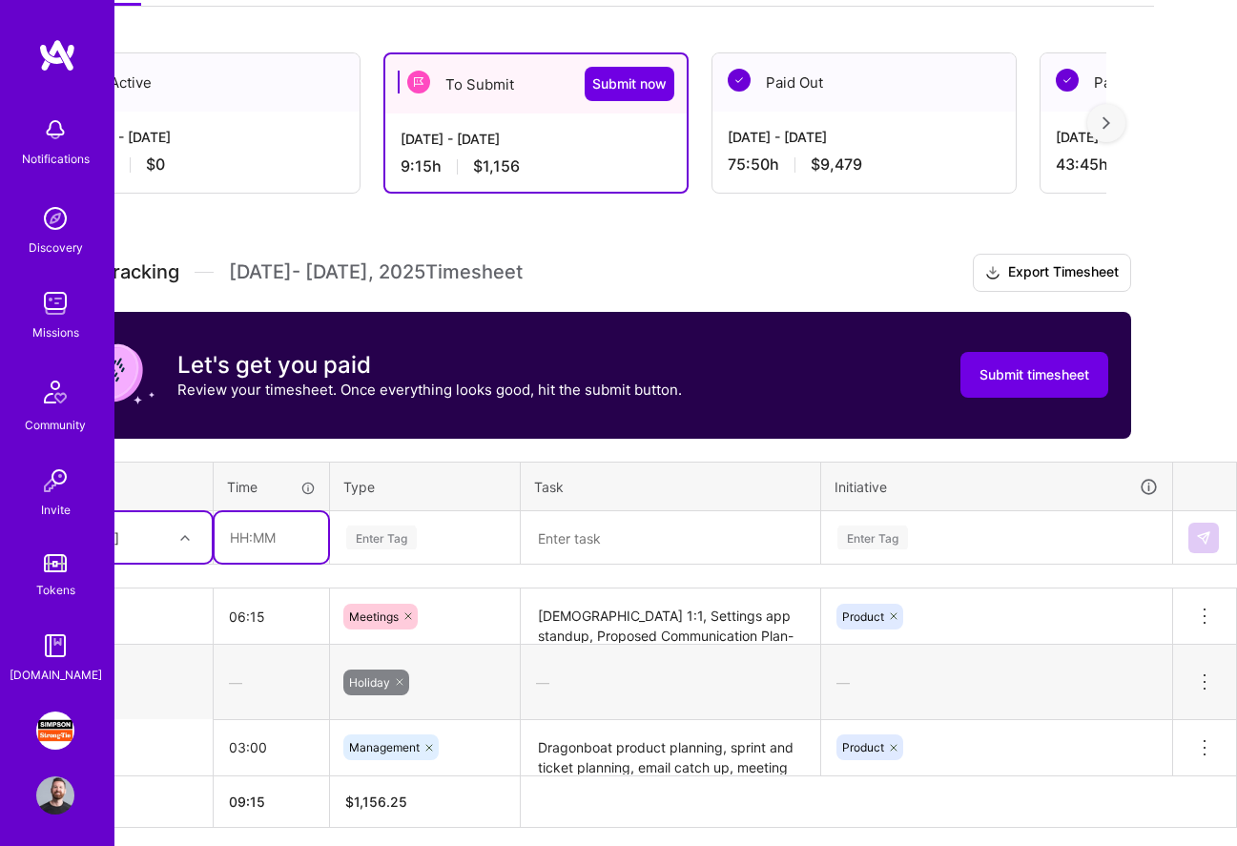
click at [250, 533] on input "text" at bounding box center [271, 537] width 113 height 51
type input "01:00"
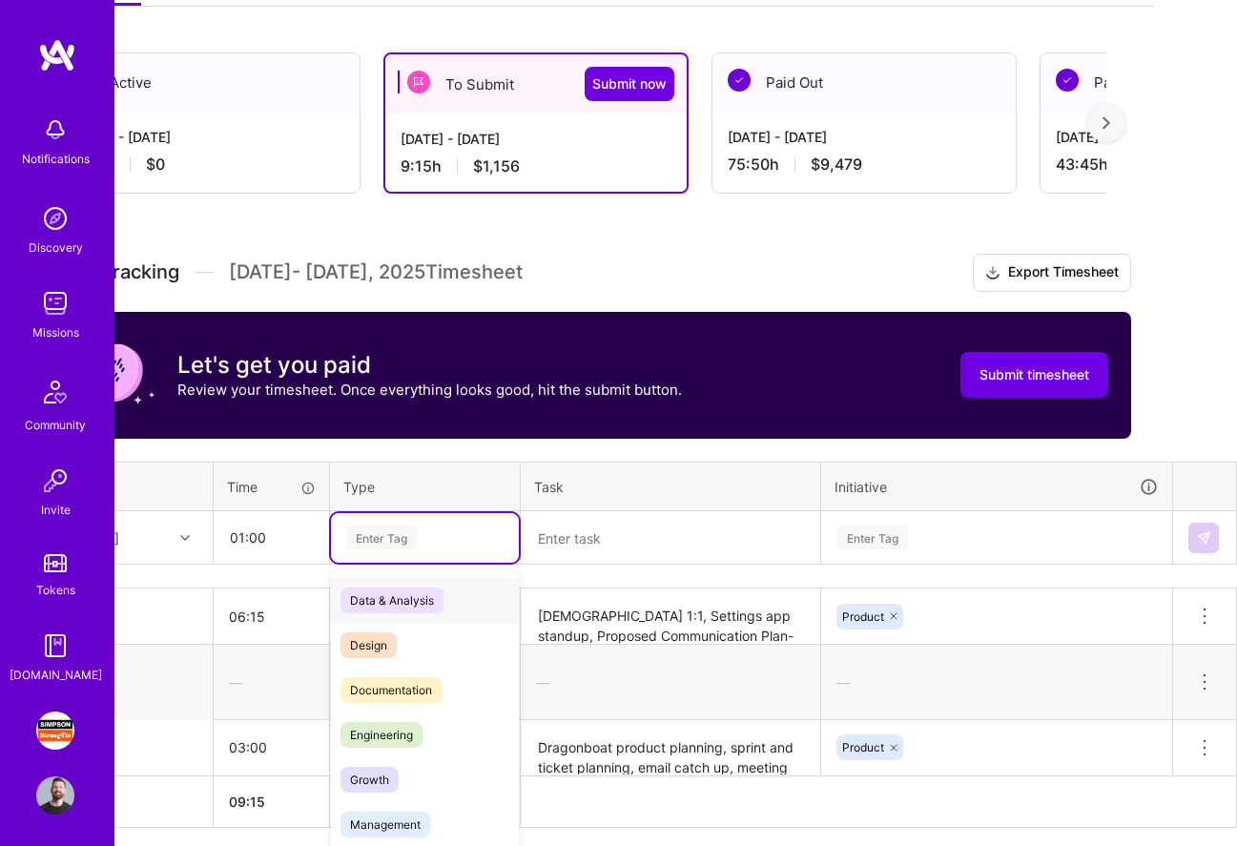
click at [428, 542] on div "Enter Tag" at bounding box center [424, 537] width 161 height 24
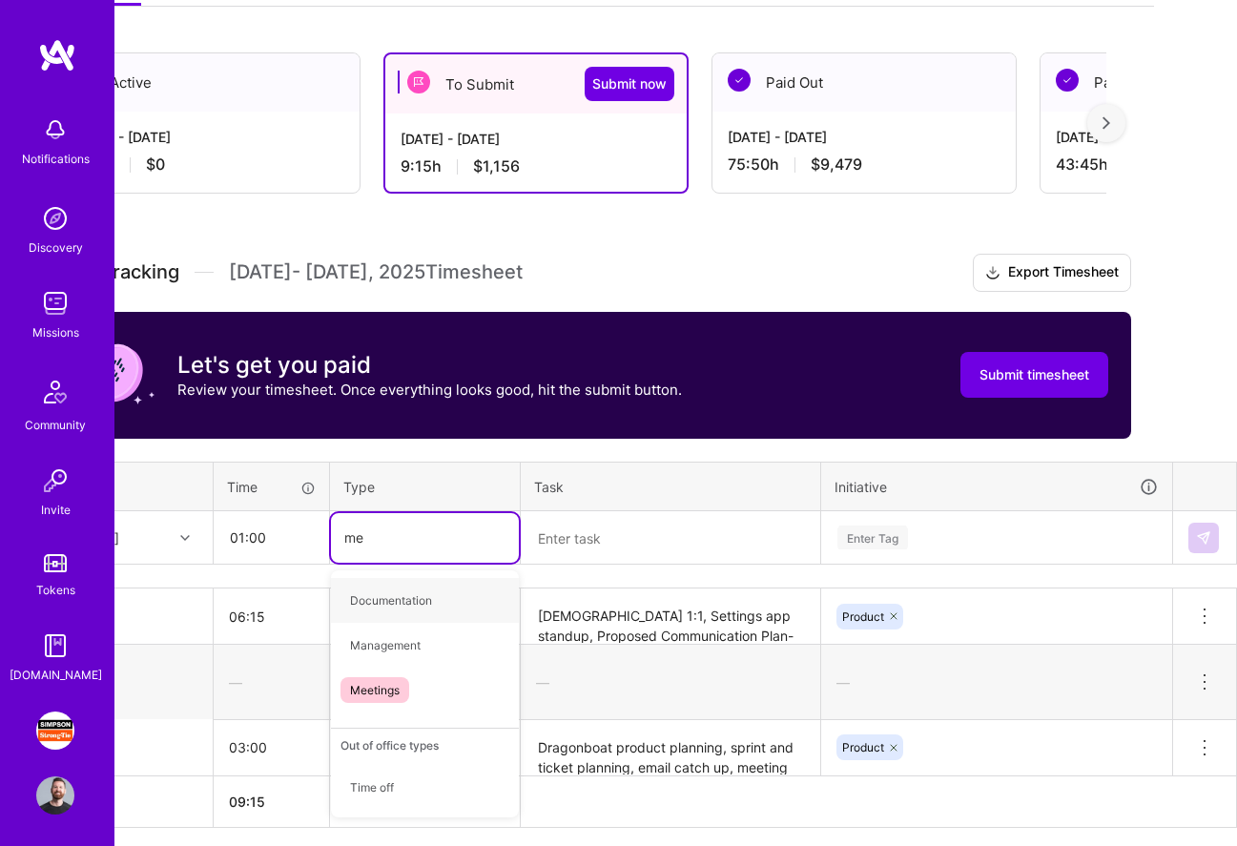
type input "mee"
click at [390, 611] on span "Meetings" at bounding box center [374, 600] width 69 height 26
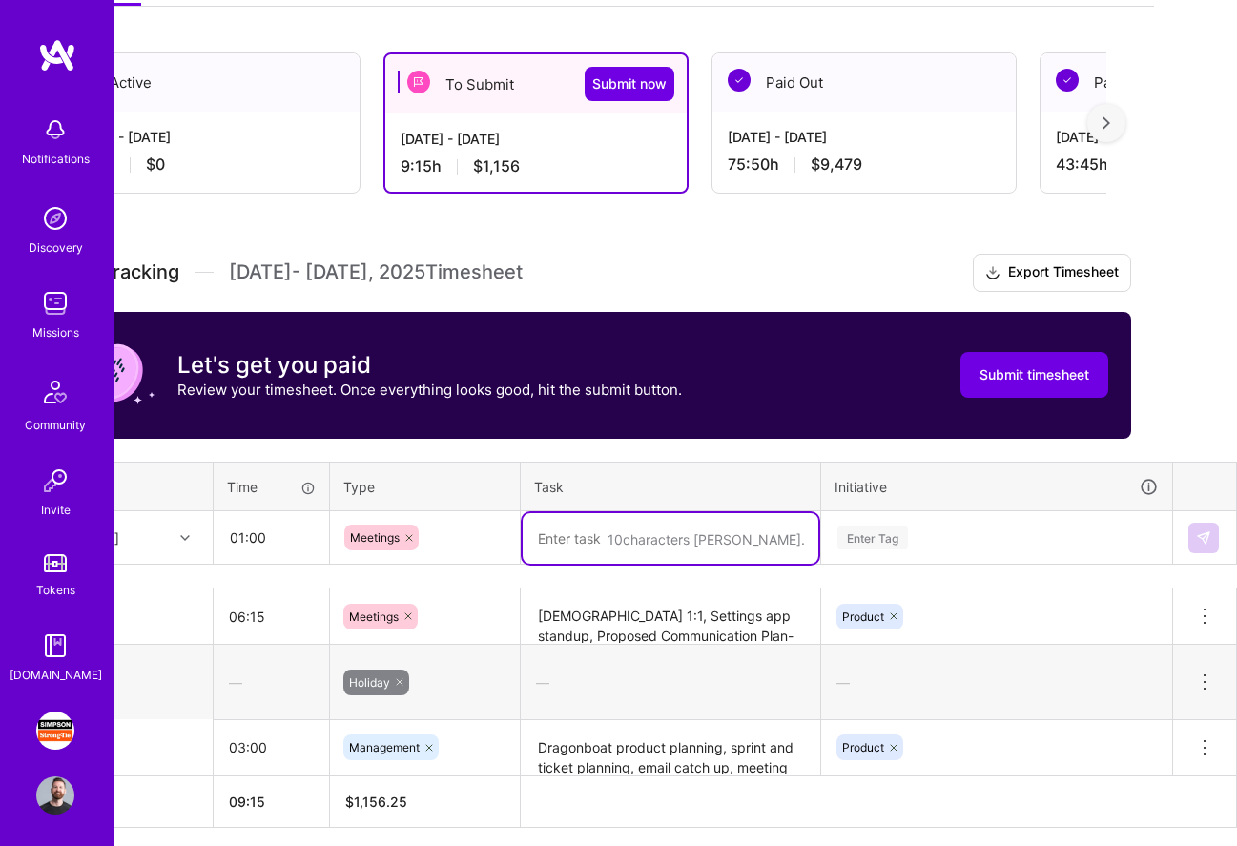
click at [616, 547] on textarea at bounding box center [671, 538] width 296 height 51
type textarea "Sync w/ [PERSON_NAME] on Dragonboat"
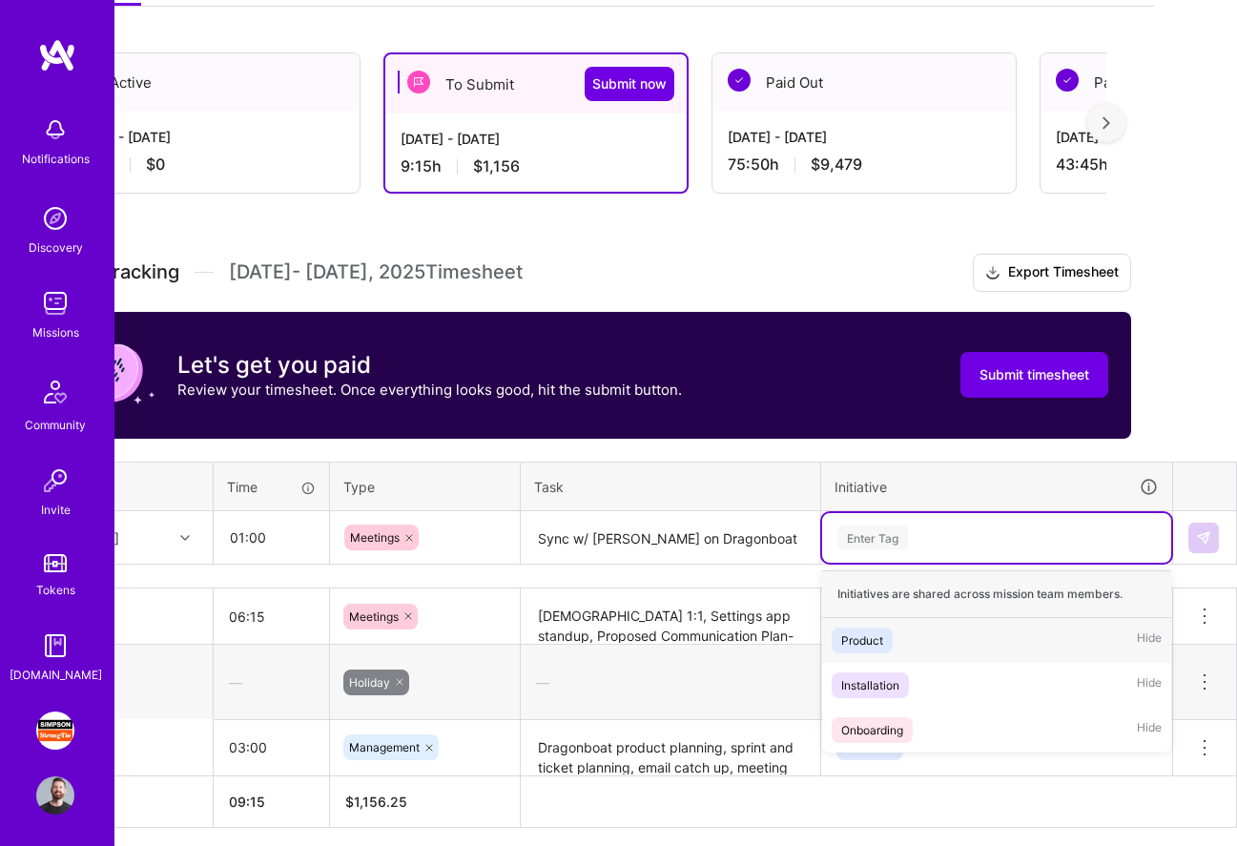
click at [896, 524] on div "Enter Tag" at bounding box center [872, 538] width 71 height 30
click at [884, 640] on span "Product" at bounding box center [862, 640] width 61 height 26
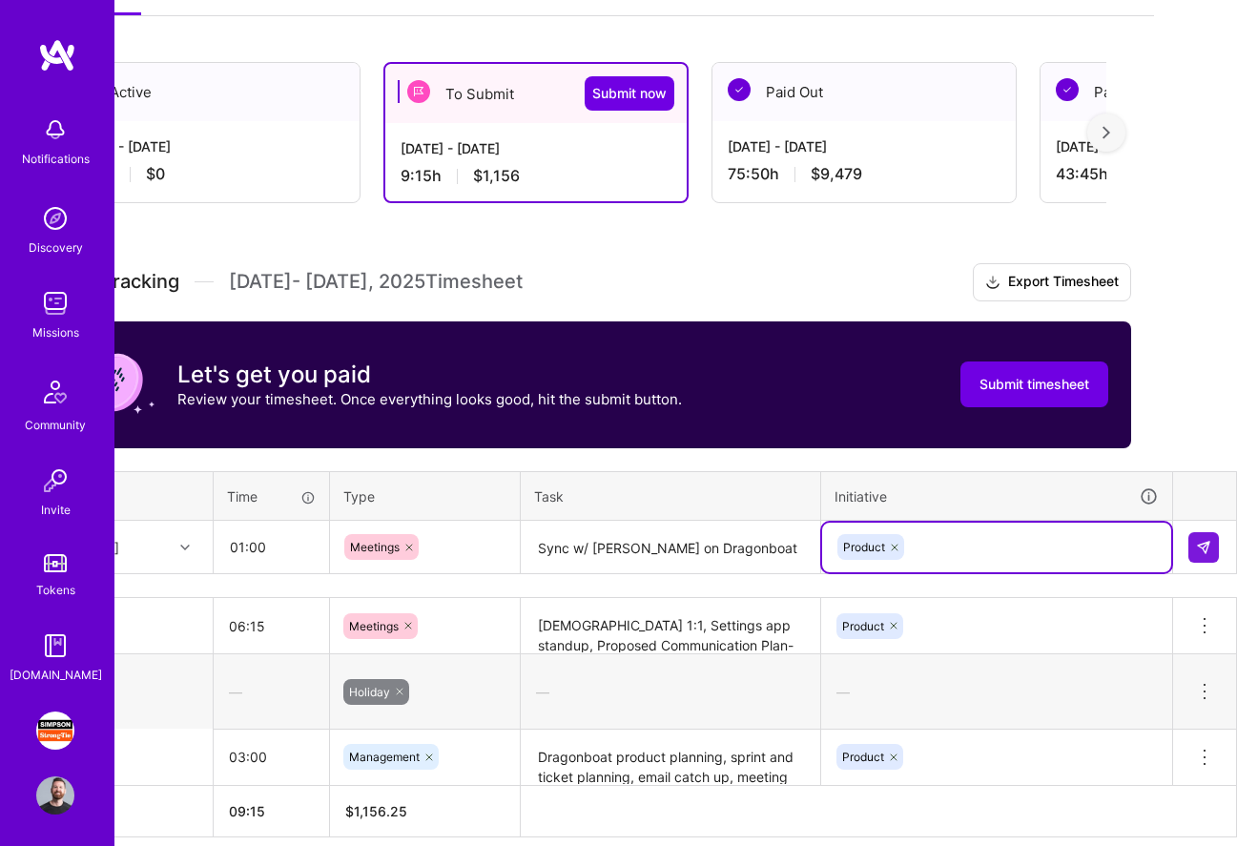
scroll to position [285, 83]
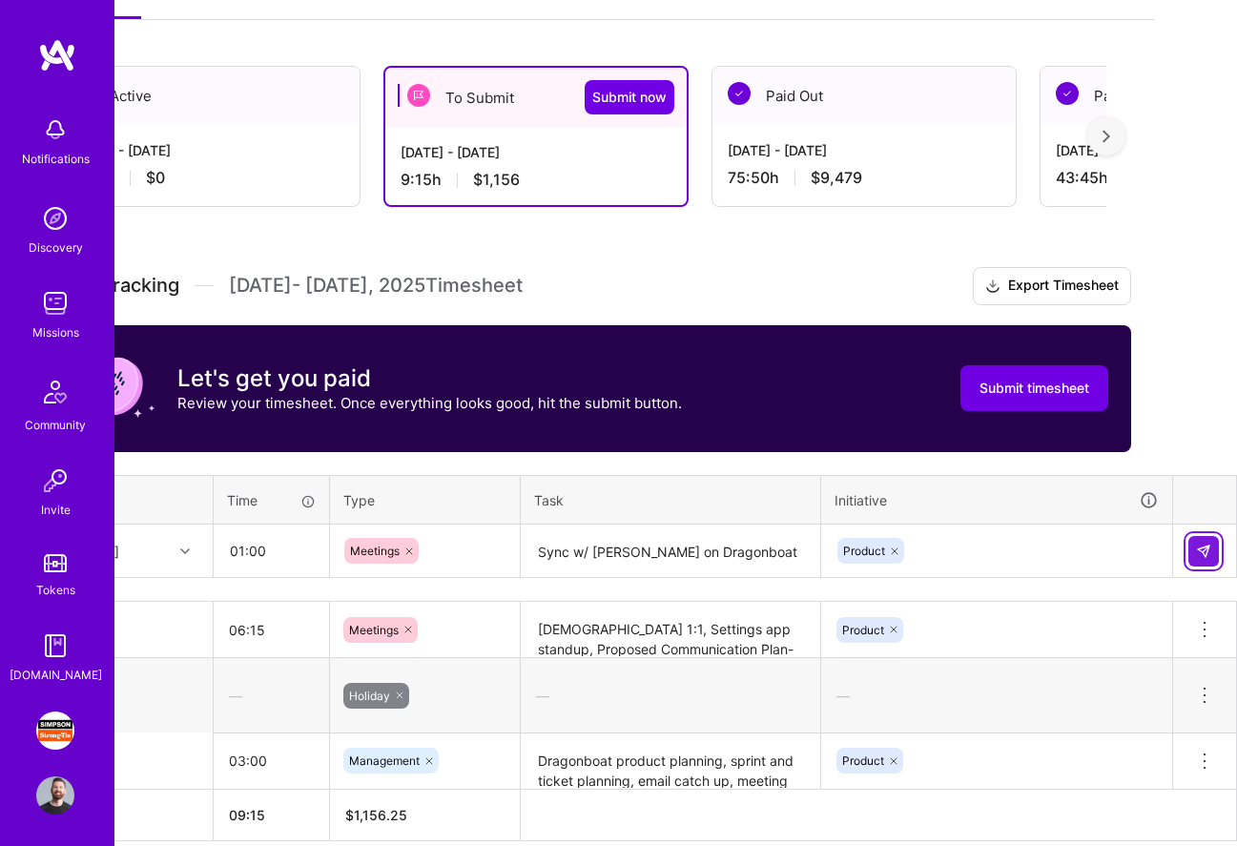
click at [1209, 537] on button at bounding box center [1203, 551] width 31 height 31
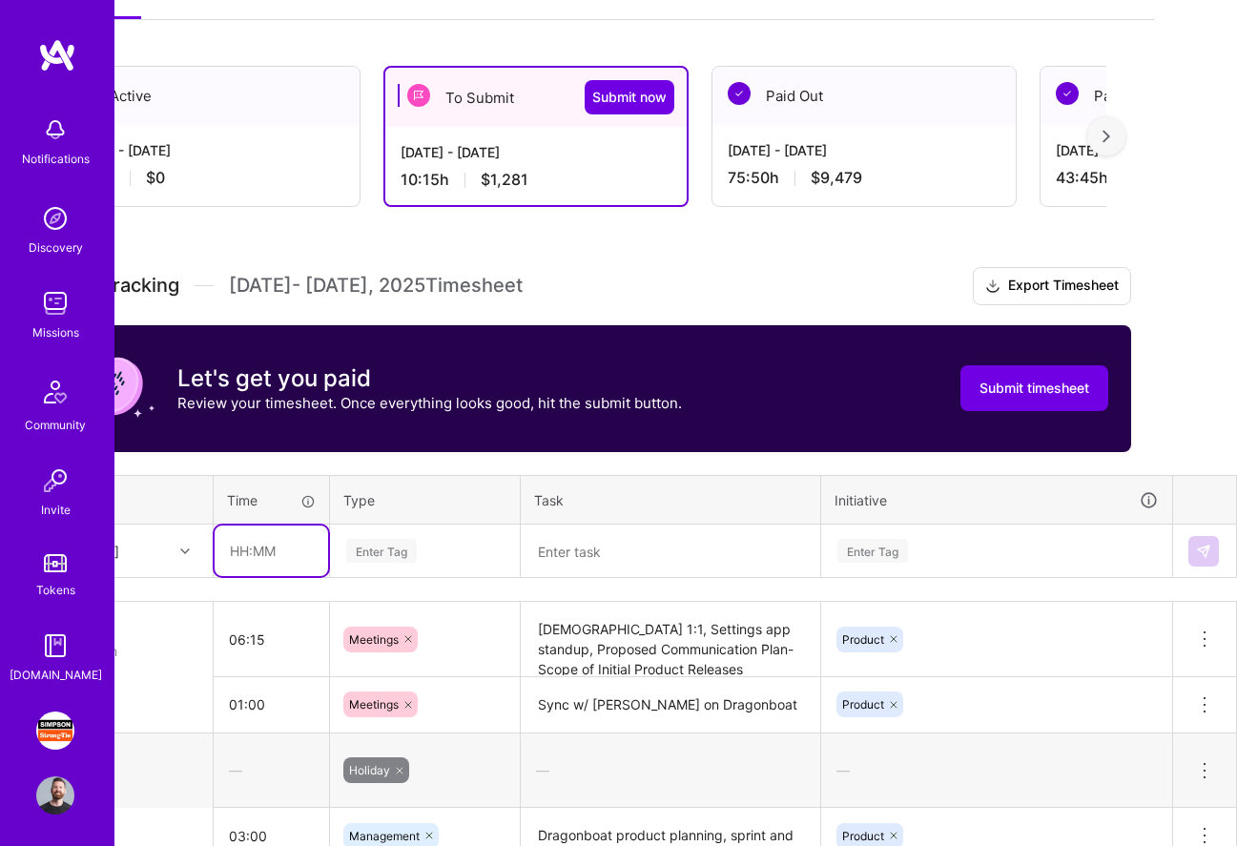
click at [268, 546] on input "text" at bounding box center [271, 550] width 113 height 51
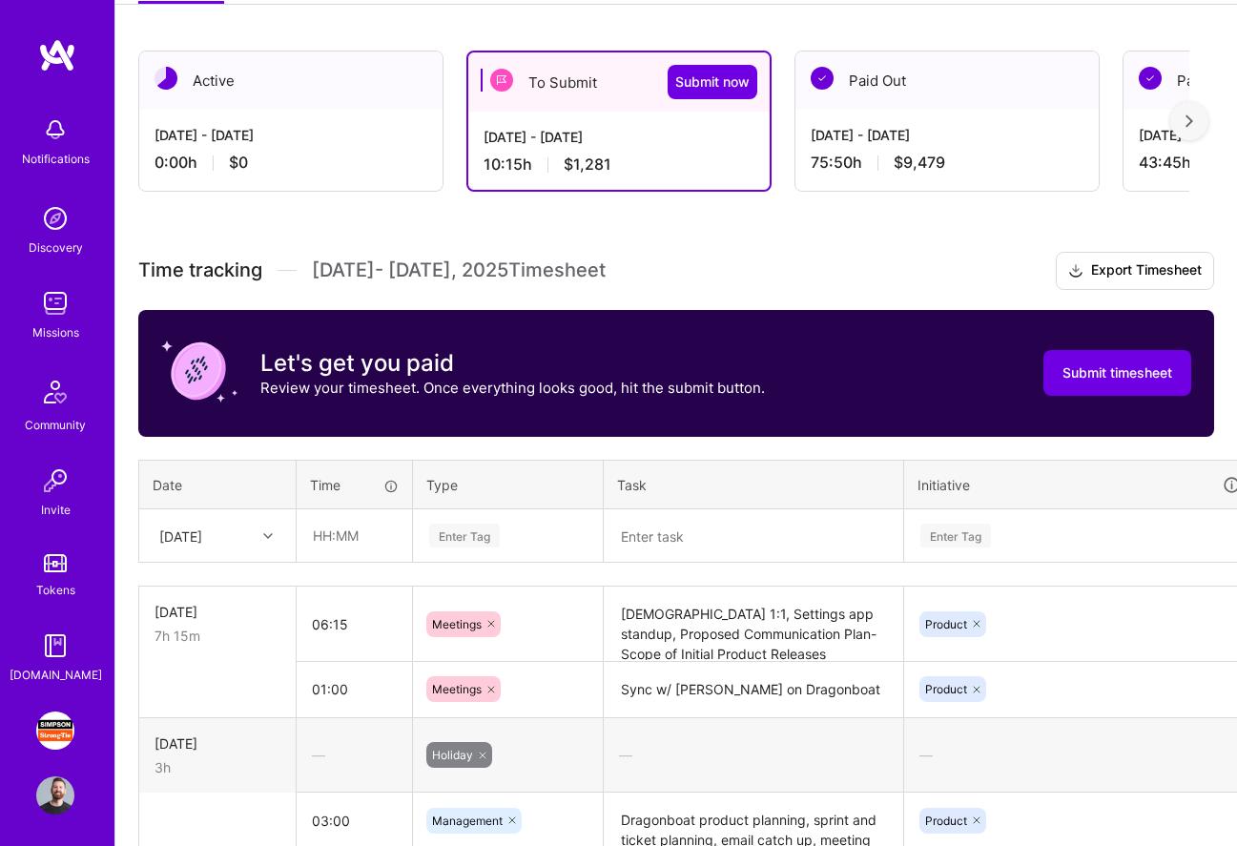
click at [374, 548] on tr "[DATE] Enter Tag Enter Tag" at bounding box center [729, 535] width 1181 height 53
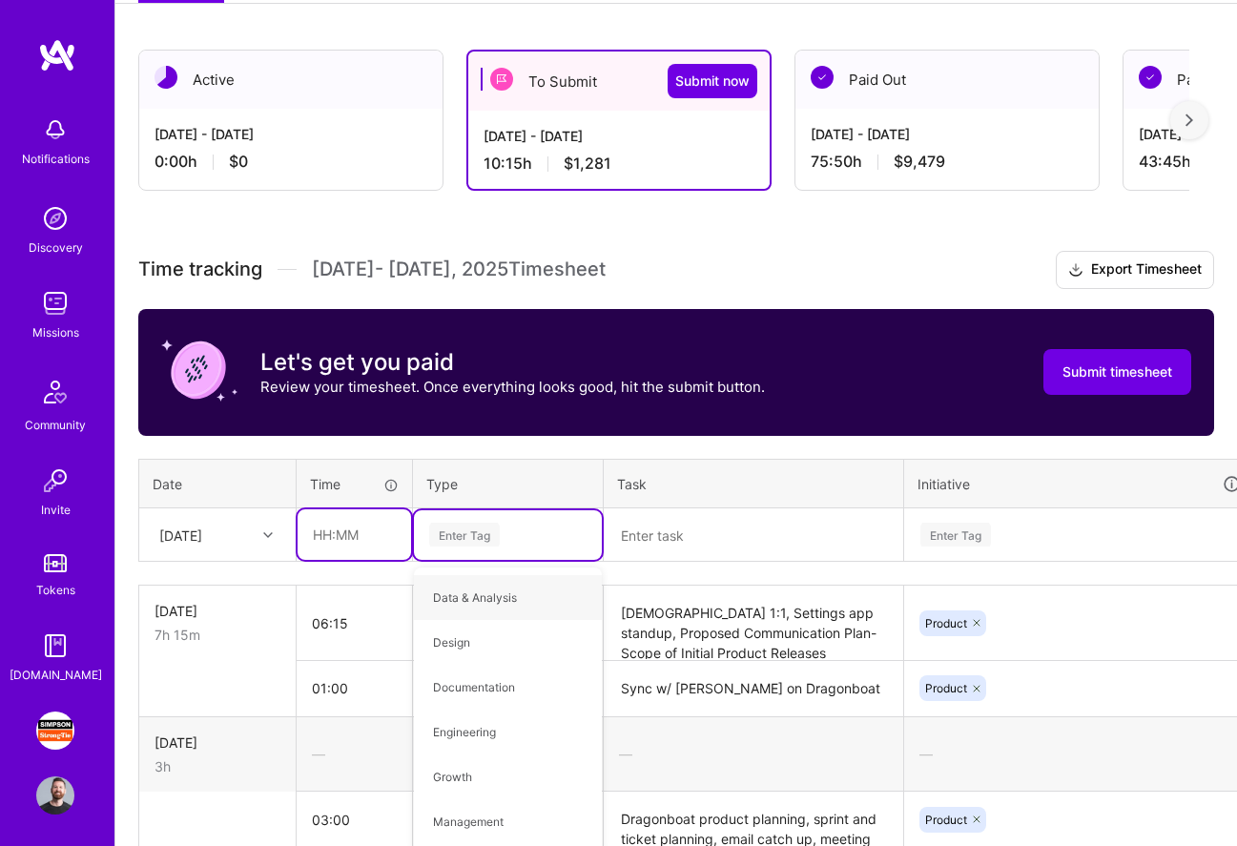
click at [356, 538] on input "text" at bounding box center [354, 534] width 113 height 51
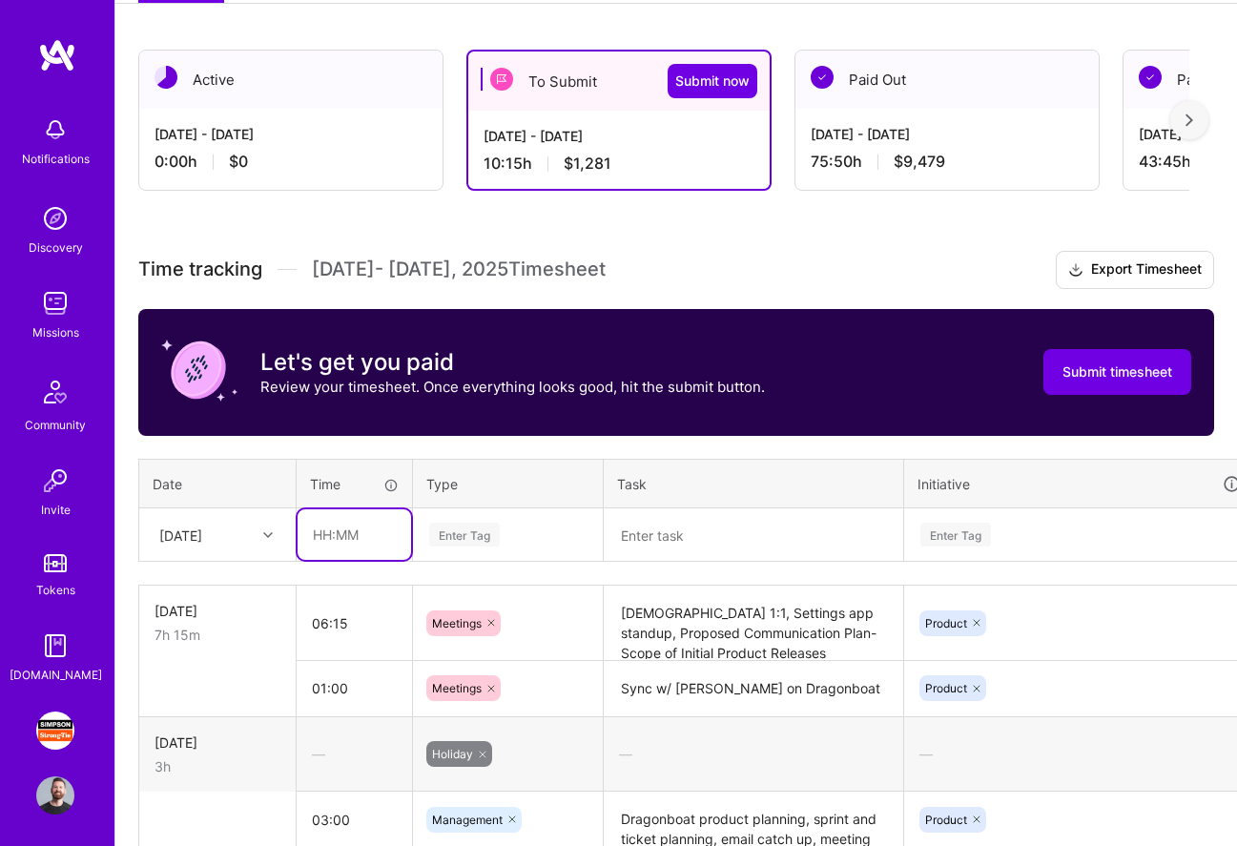
type input "4"
type input "3"
type input "00:30"
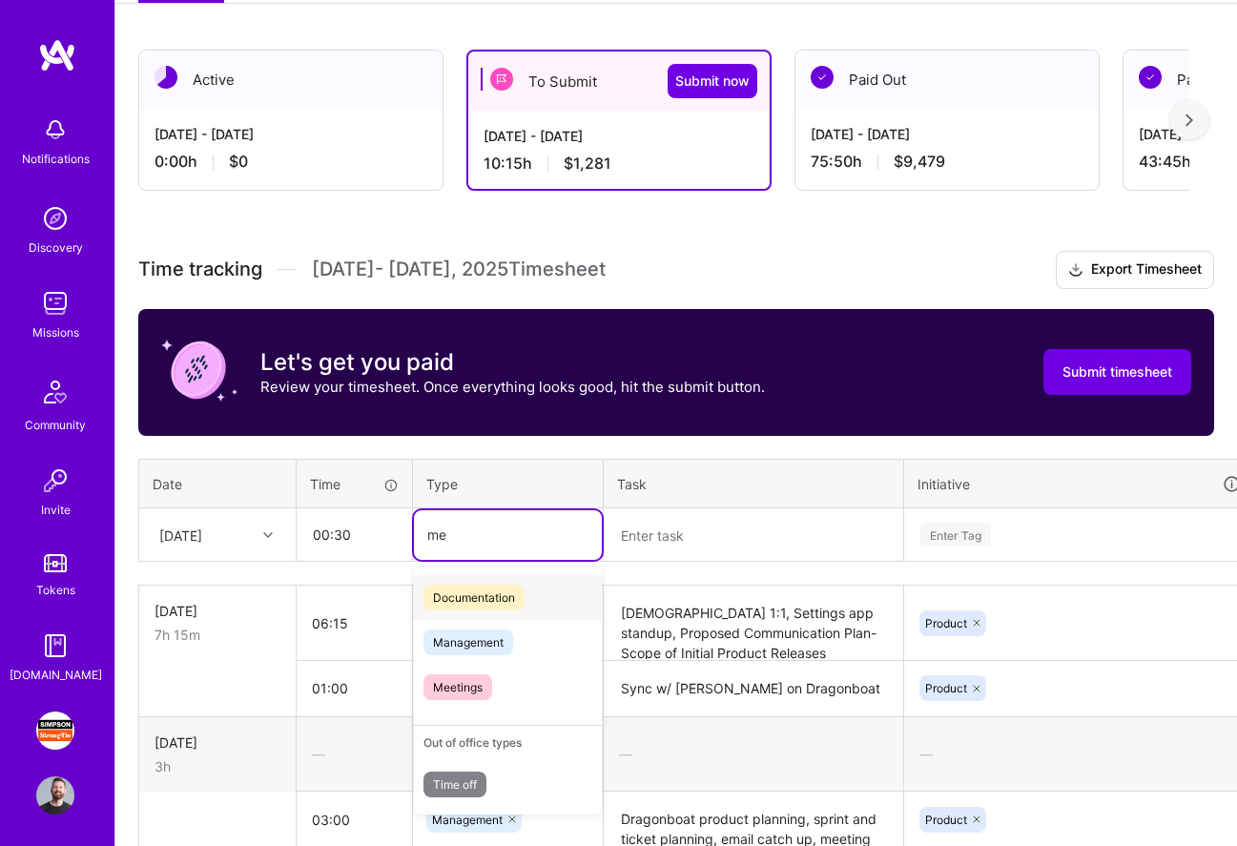
type input "m"
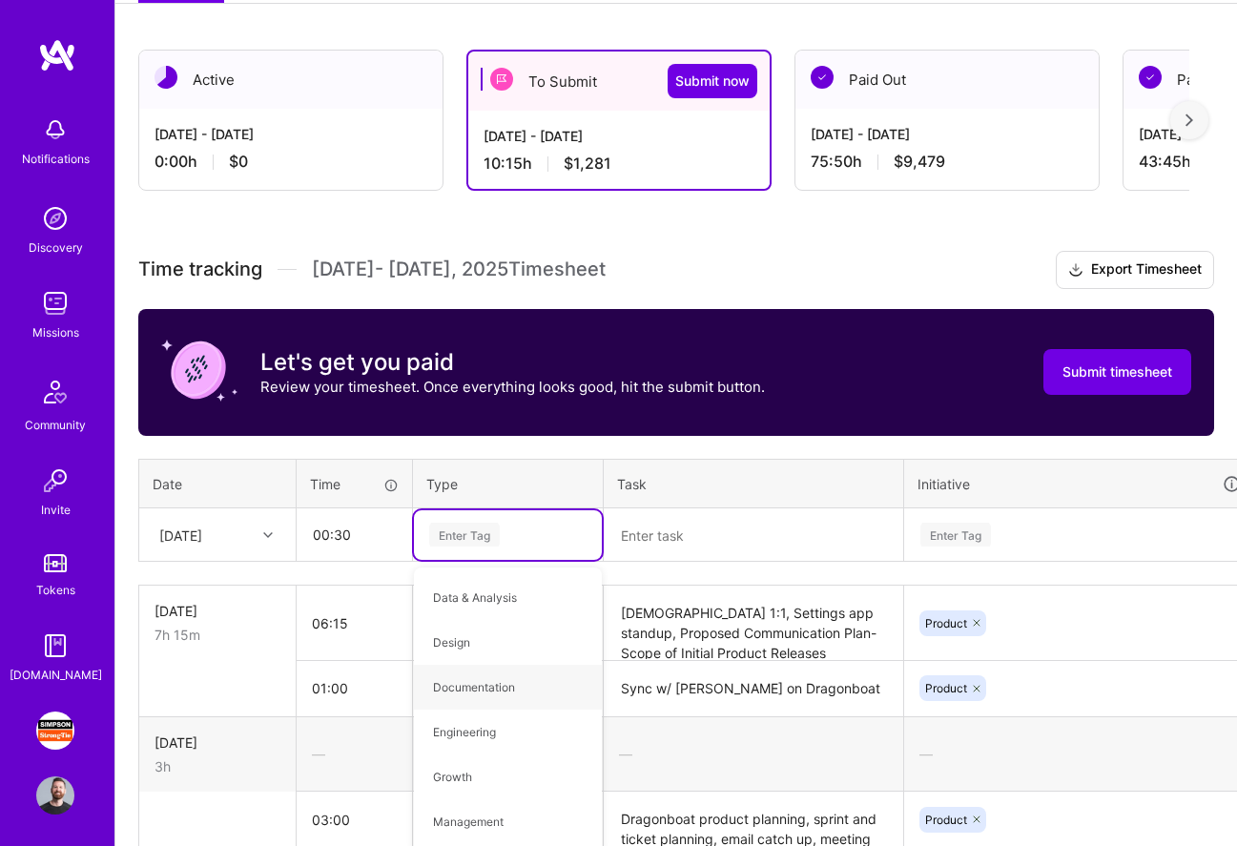
type input "p"
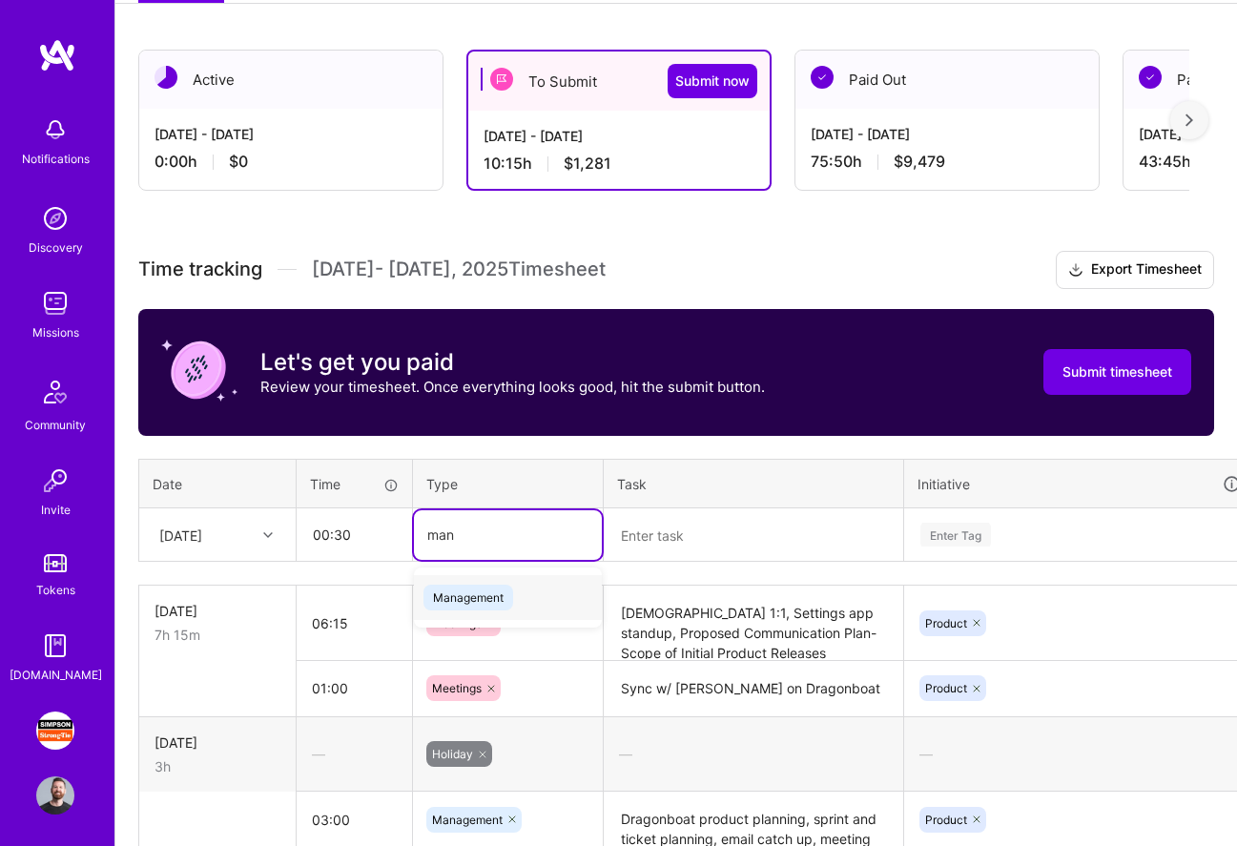
type input "man"
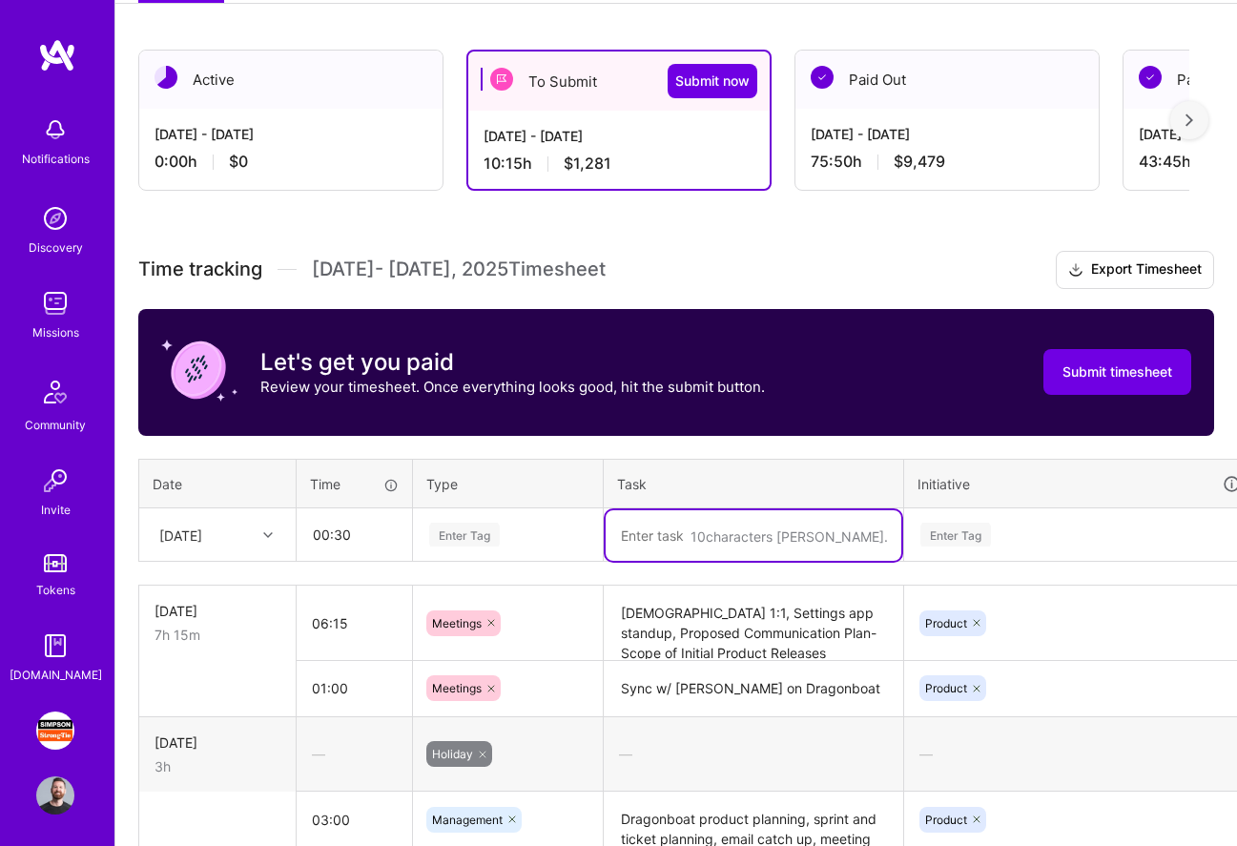
click at [457, 543] on div "Enter Tag" at bounding box center [464, 535] width 71 height 30
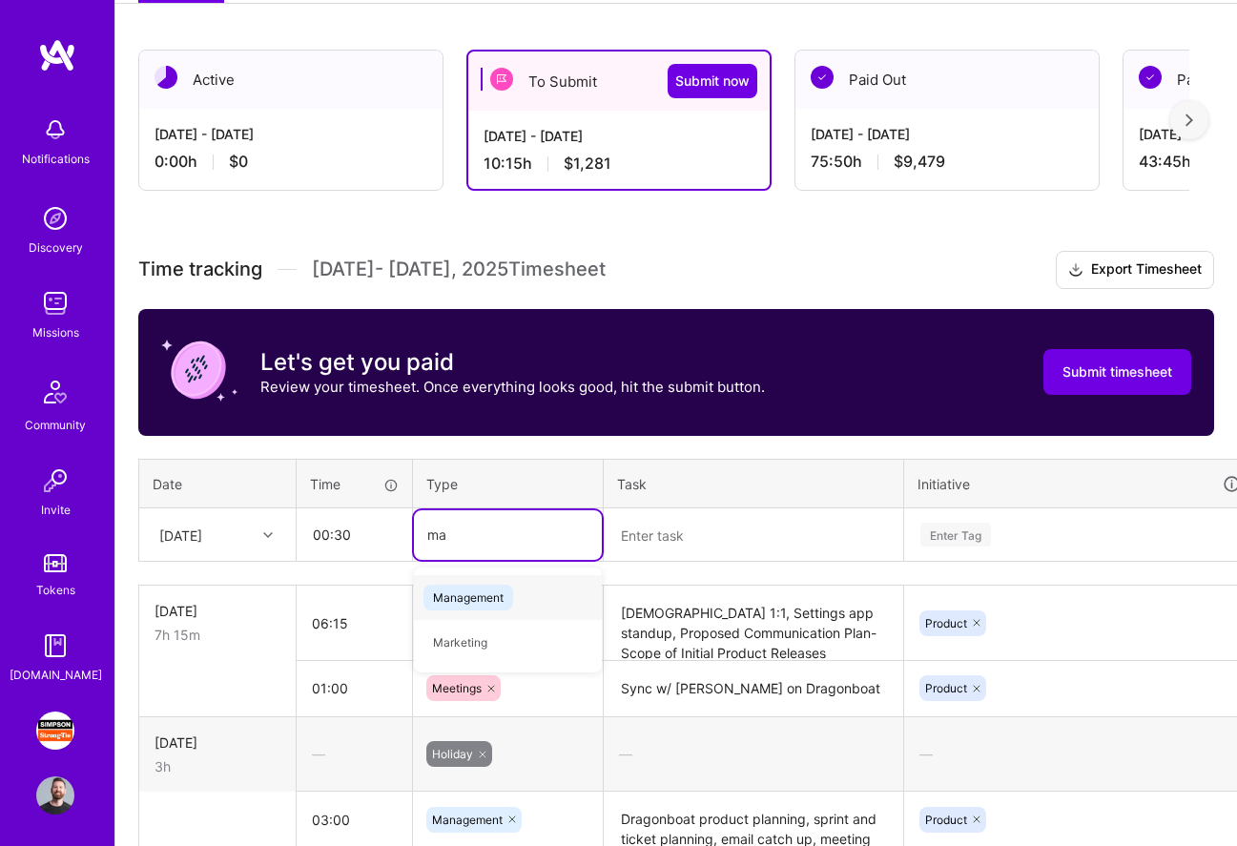
type input "man"
click at [485, 592] on span "Management" at bounding box center [468, 598] width 90 height 26
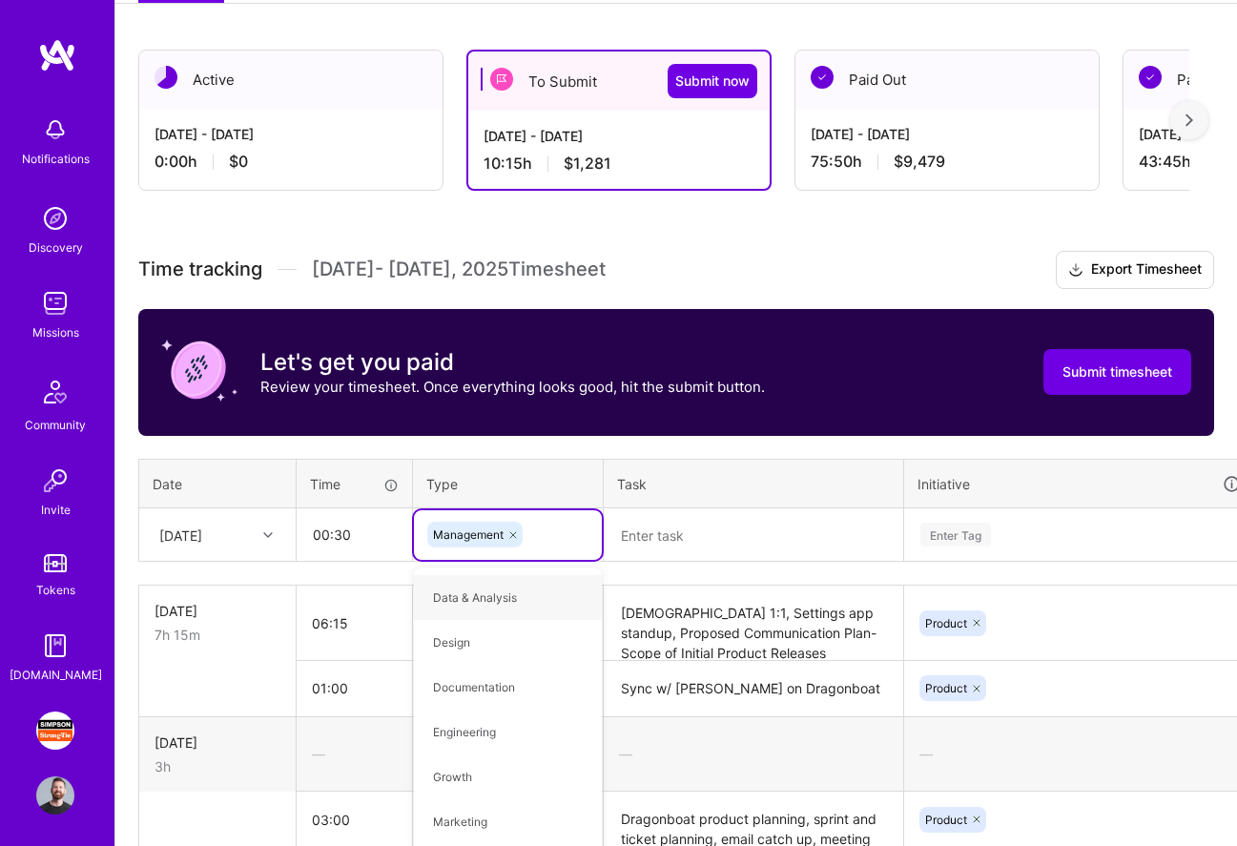
click at [748, 526] on textarea at bounding box center [754, 535] width 296 height 51
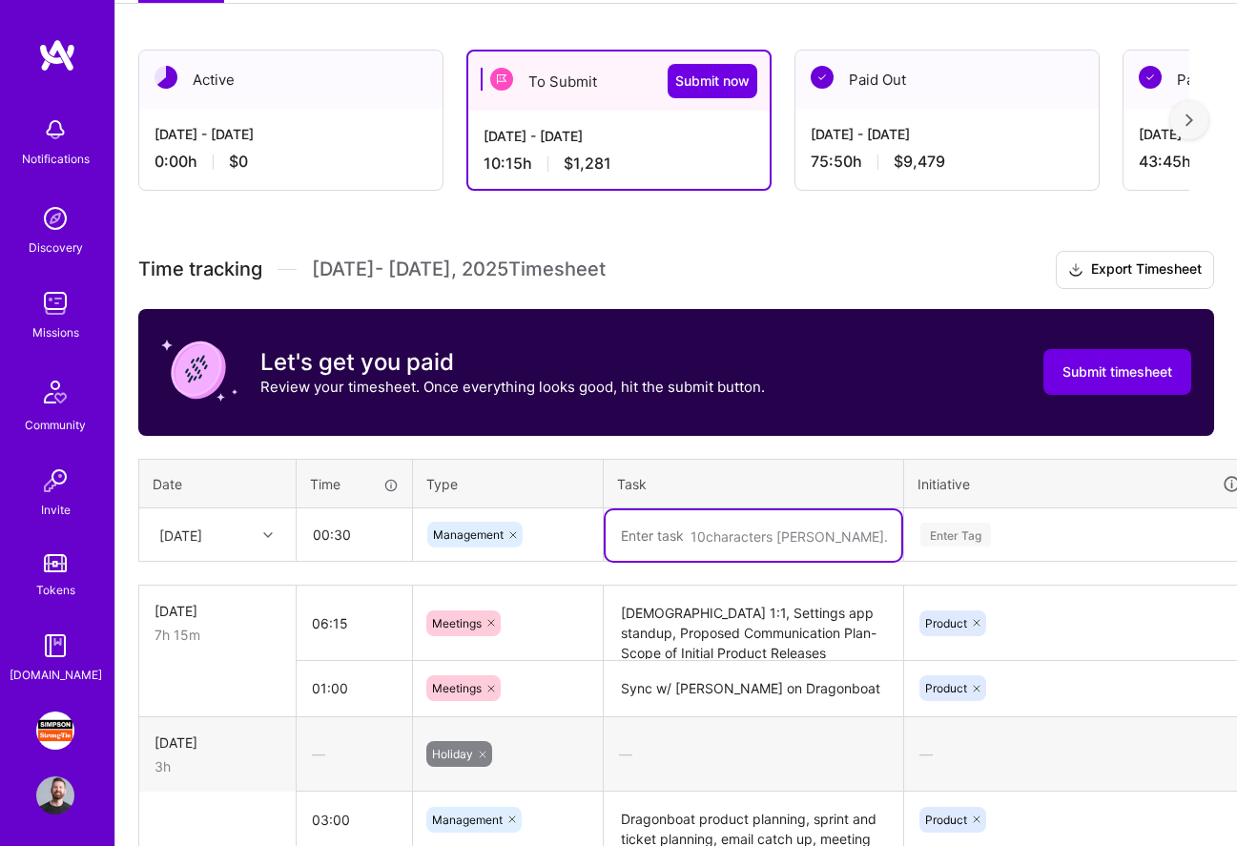
paste textarea "meeting scheduling, planning for Sprint 19/20 (Condores)"
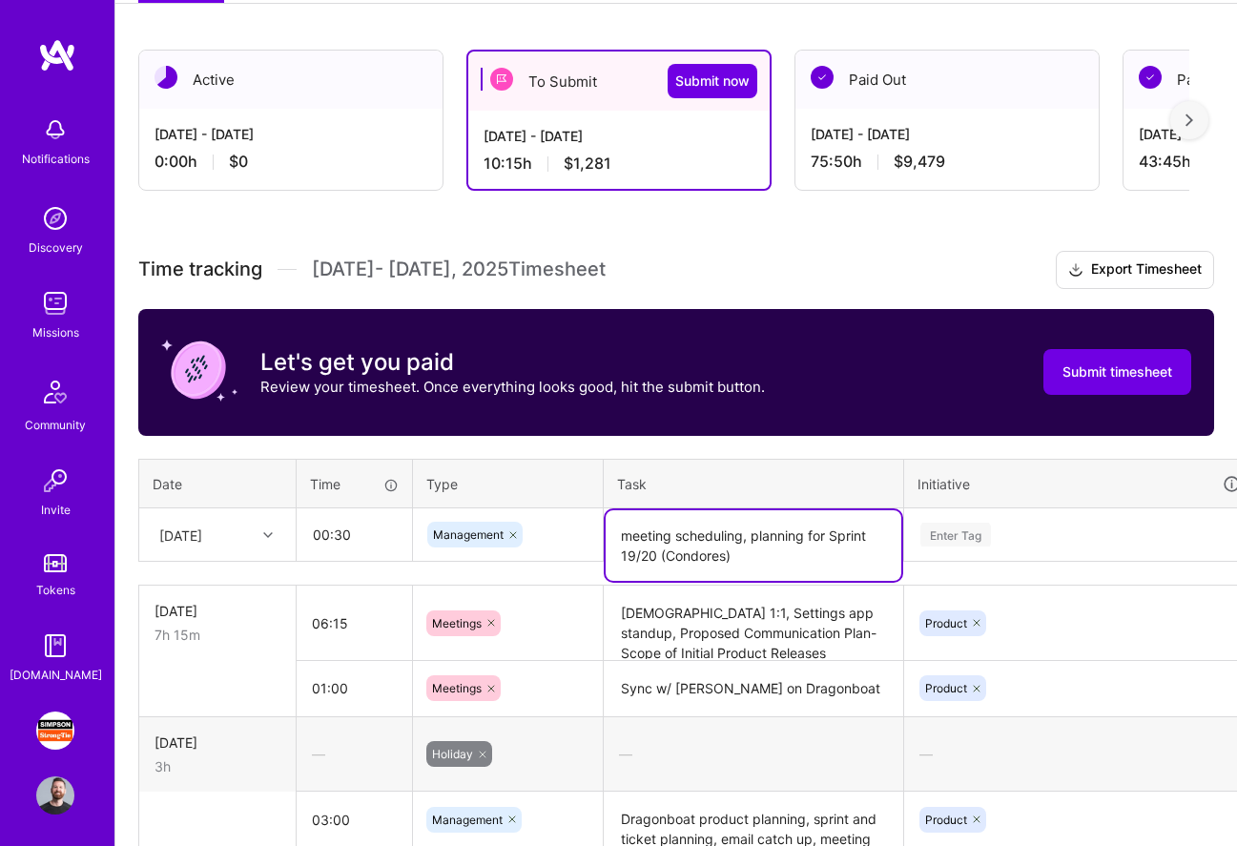
drag, startPoint x: 629, startPoint y: 535, endPoint x: 602, endPoint y: 535, distance: 27.7
click at [602, 535] on tr "[DATE] 00:30 Management meeting scheduling, planning for Sprint 19/20 (Condores…" at bounding box center [729, 534] width 1181 height 53
type textarea "Meeting scheduling, planning for Sprint 19/20 (Condores)"
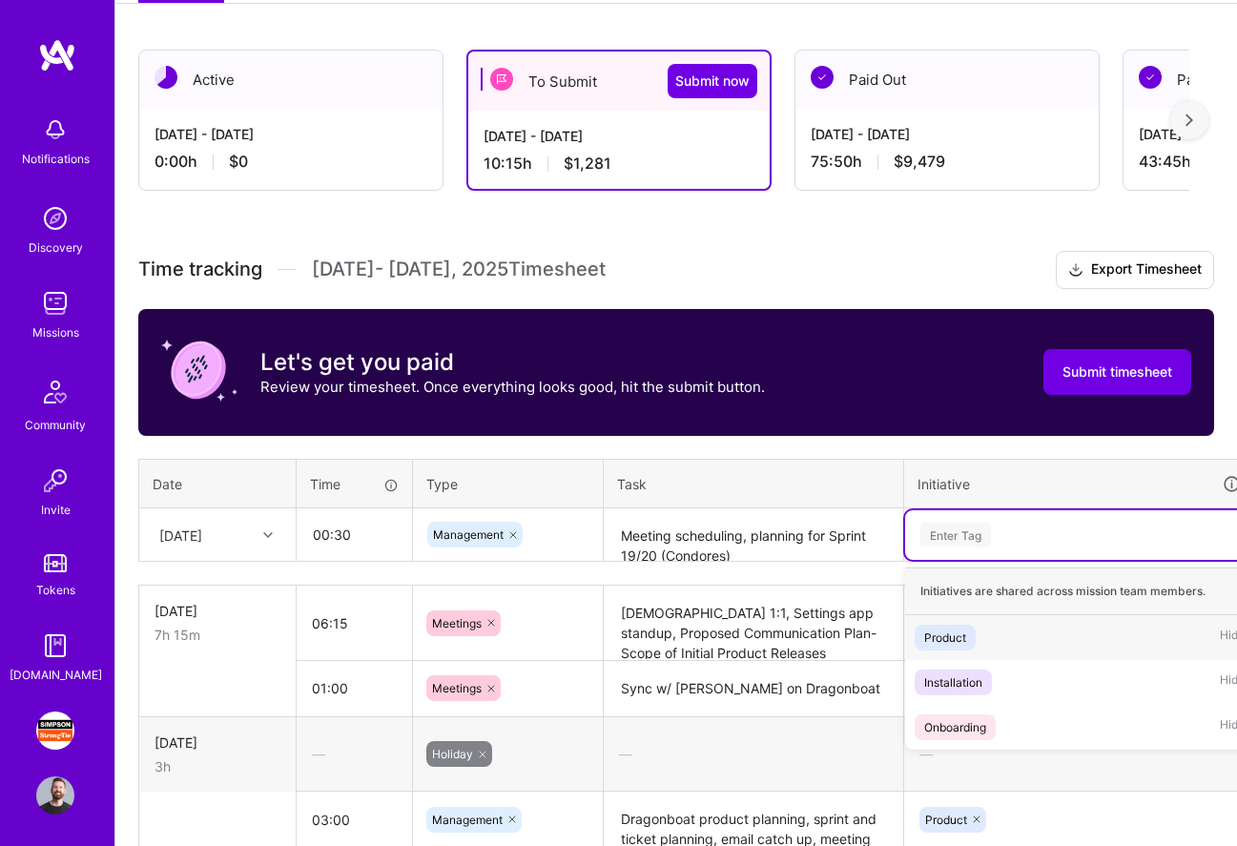
click at [1024, 525] on div "Enter Tag" at bounding box center [1079, 535] width 322 height 24
click at [978, 635] on div "Product Hide" at bounding box center [1079, 637] width 349 height 45
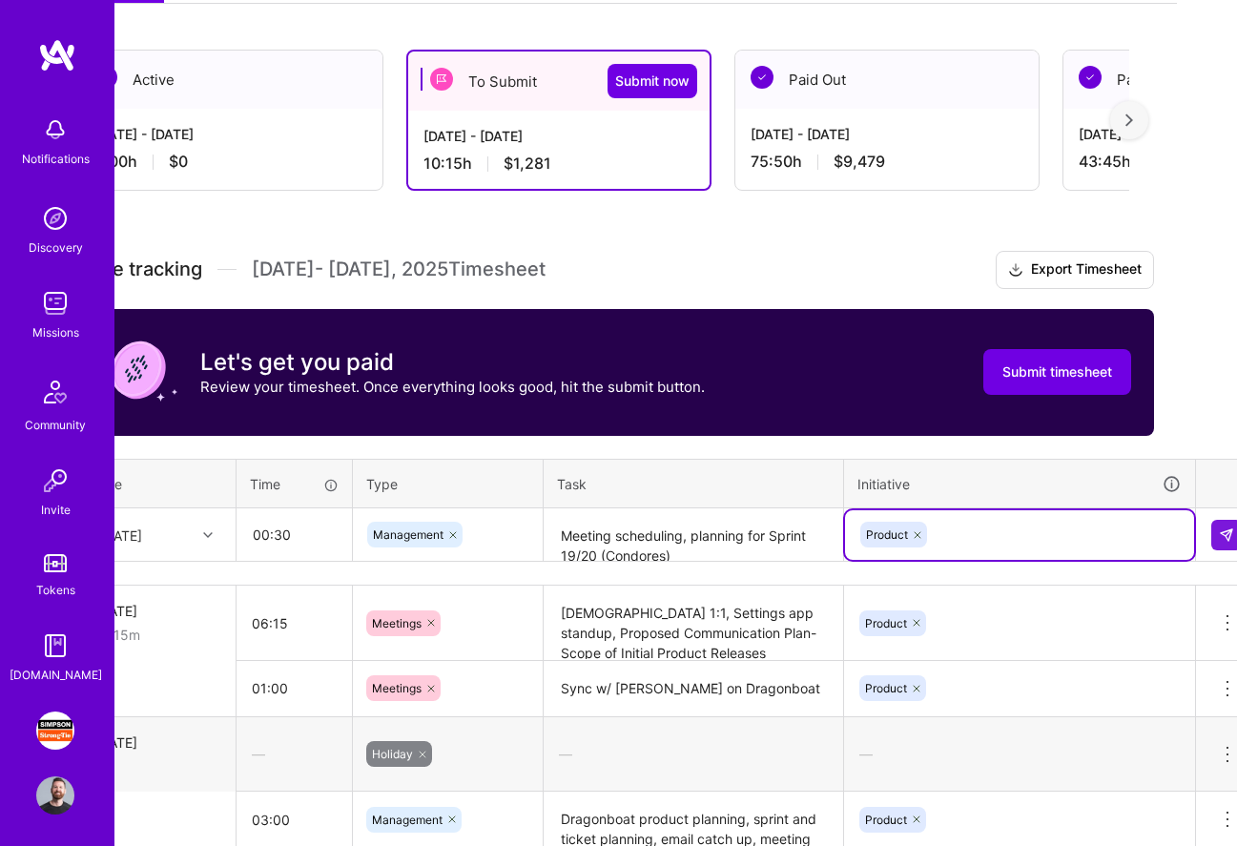
scroll to position [301, 83]
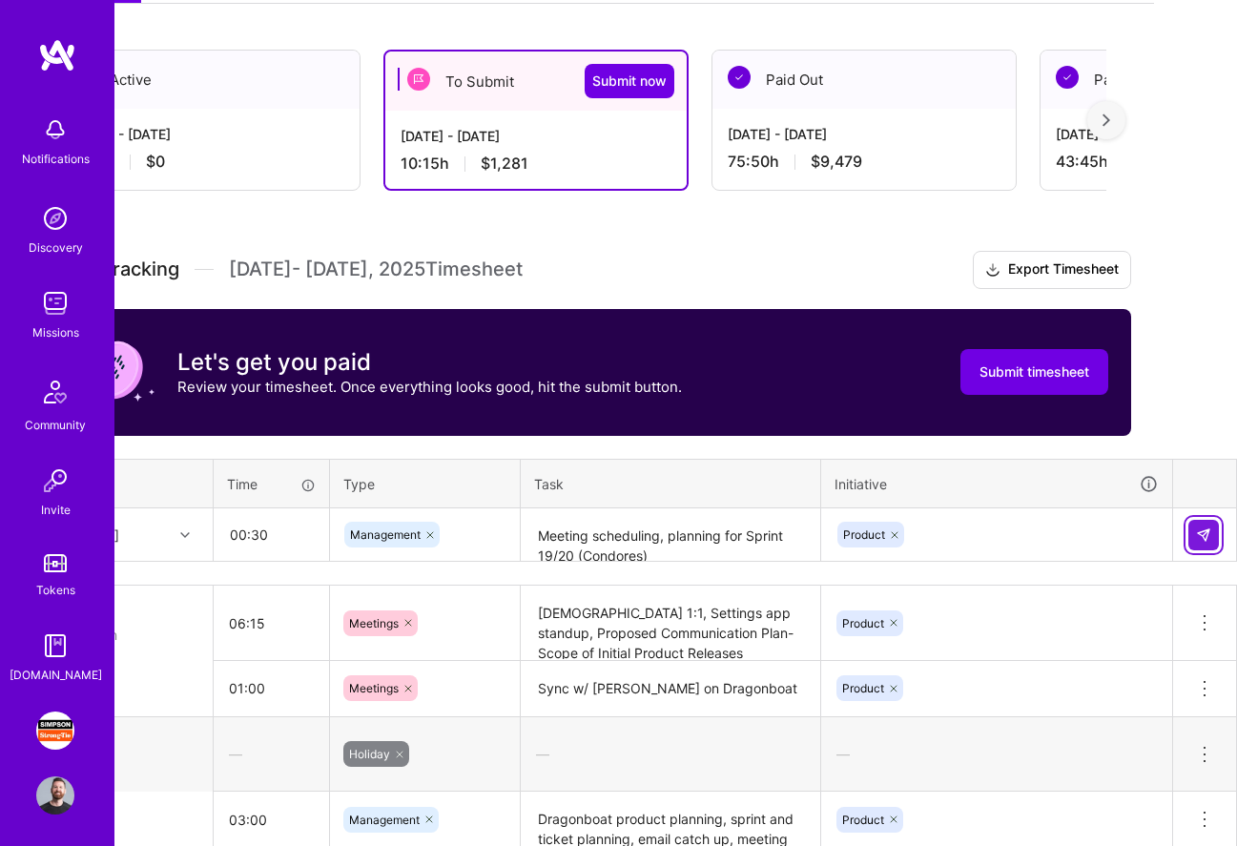
click at [1200, 535] on img at bounding box center [1203, 534] width 15 height 15
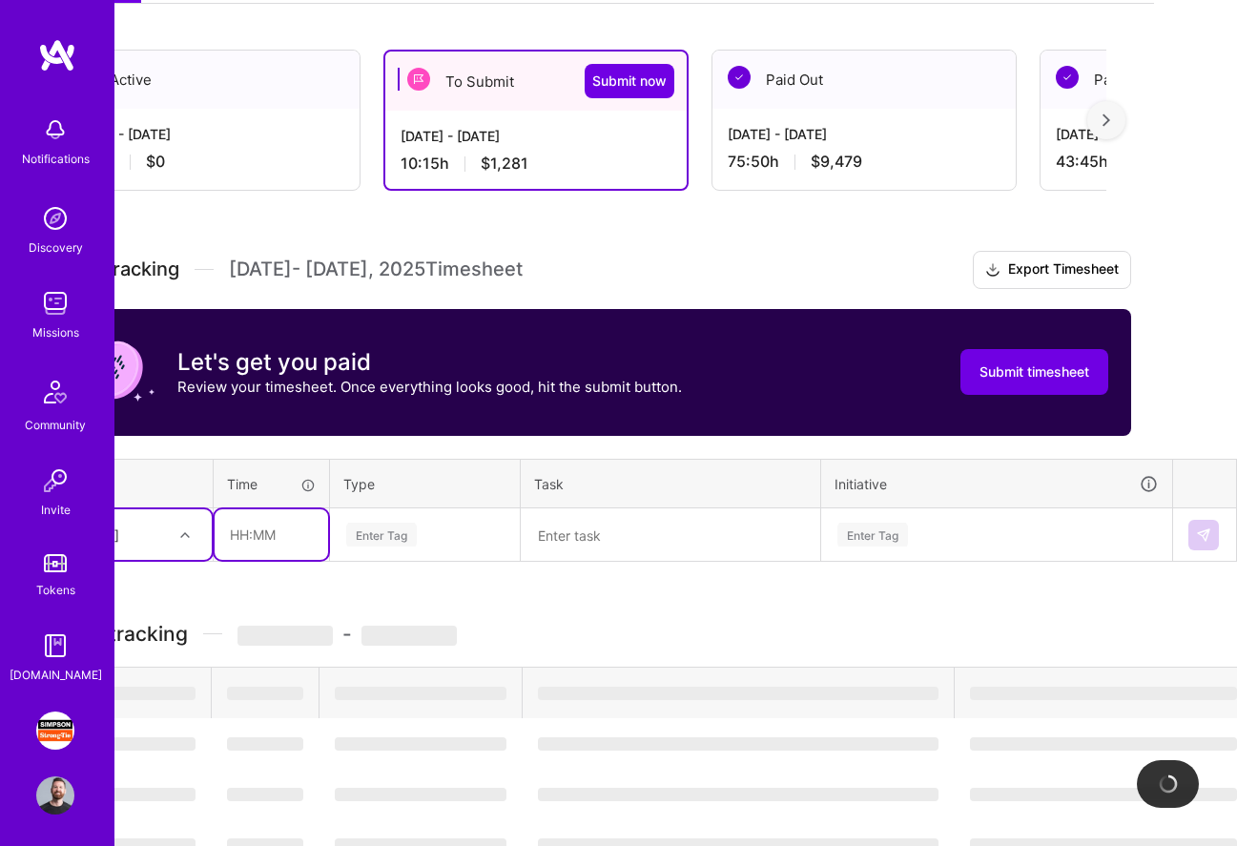
click at [279, 516] on input "text" at bounding box center [271, 534] width 113 height 51
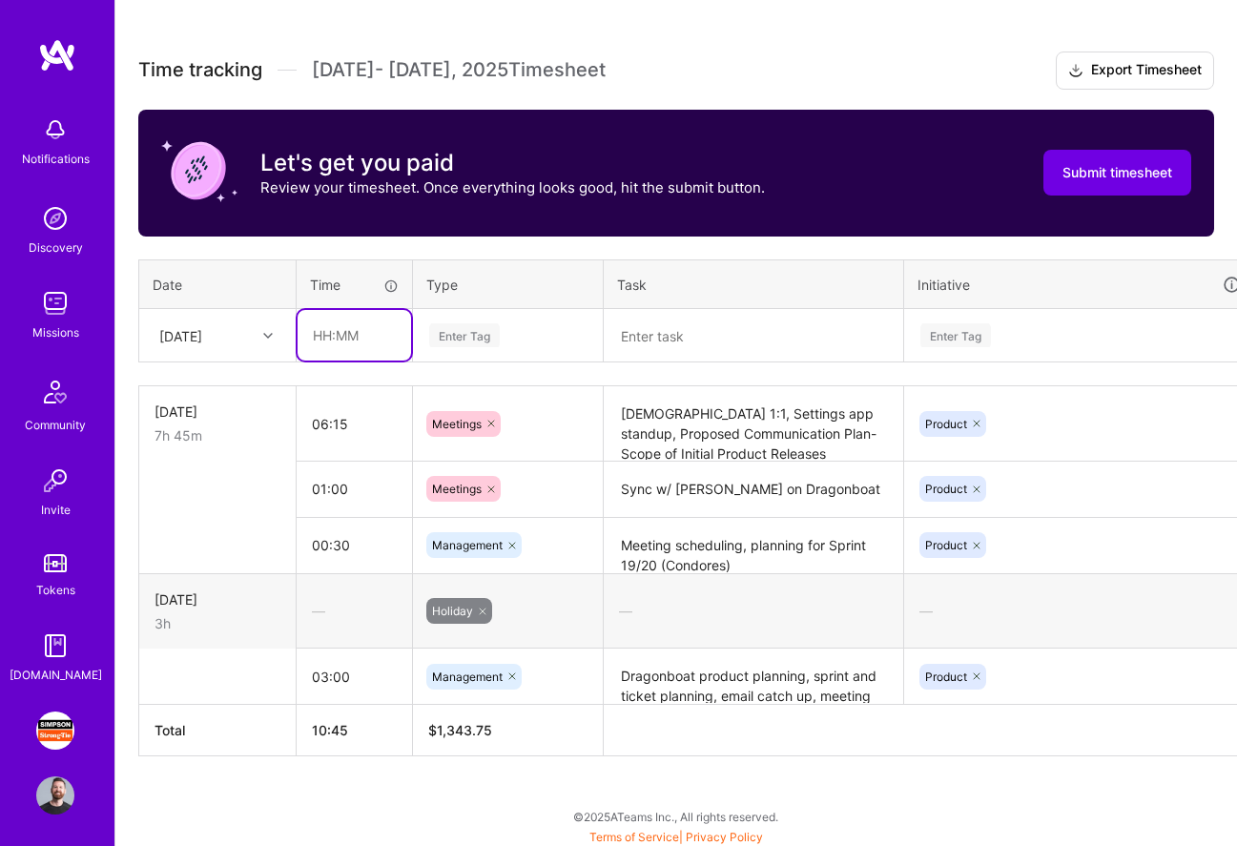
scroll to position [503, 0]
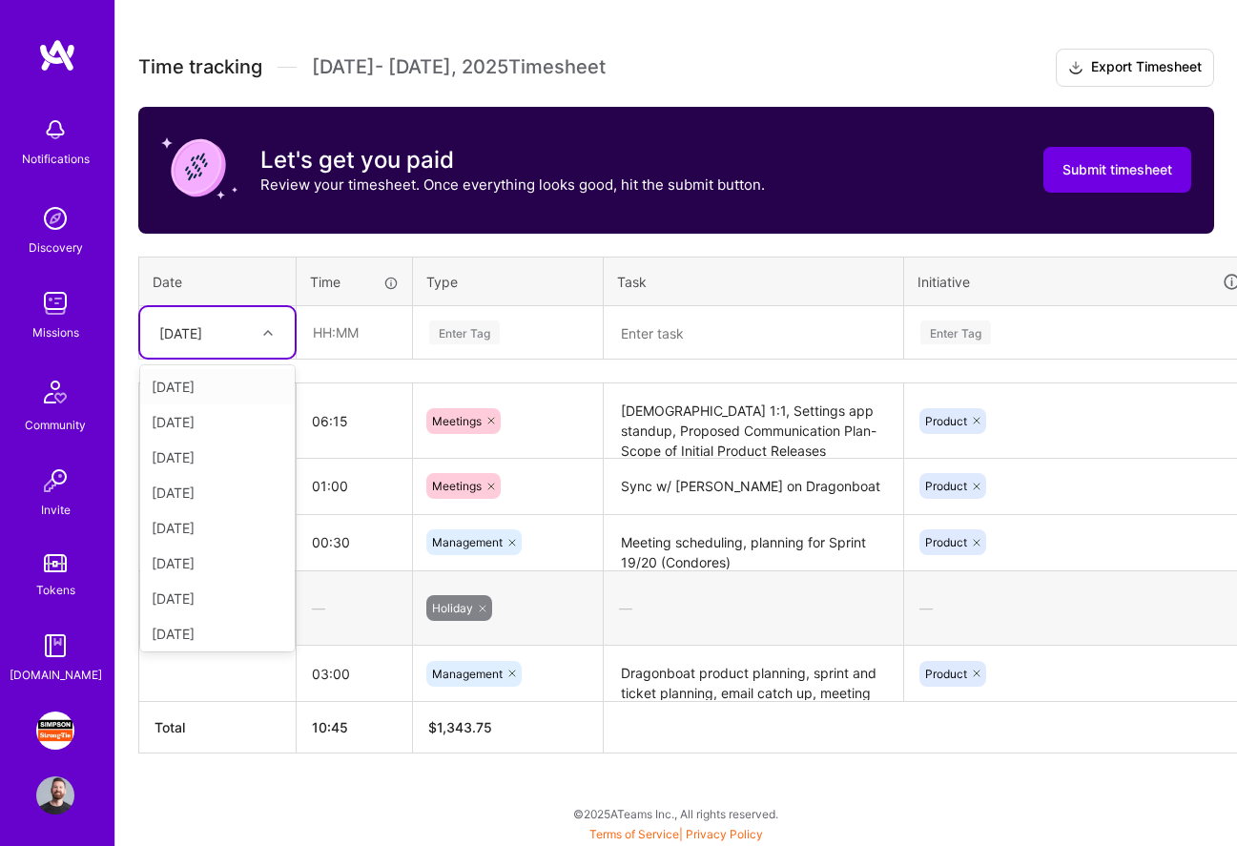
click at [268, 329] on icon at bounding box center [268, 333] width 10 height 10
click at [233, 390] on div "[DATE]" at bounding box center [217, 386] width 154 height 35
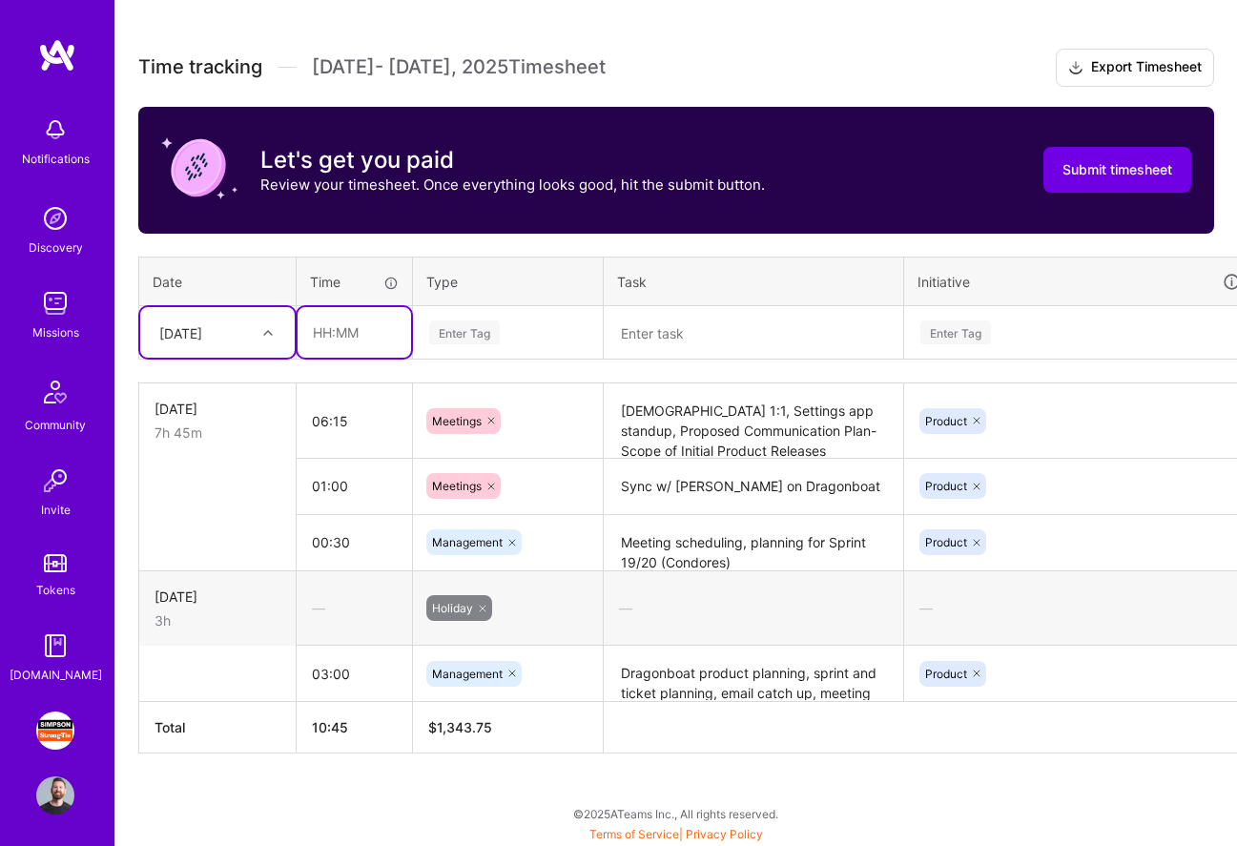
click at [351, 327] on input "text" at bounding box center [354, 332] width 113 height 51
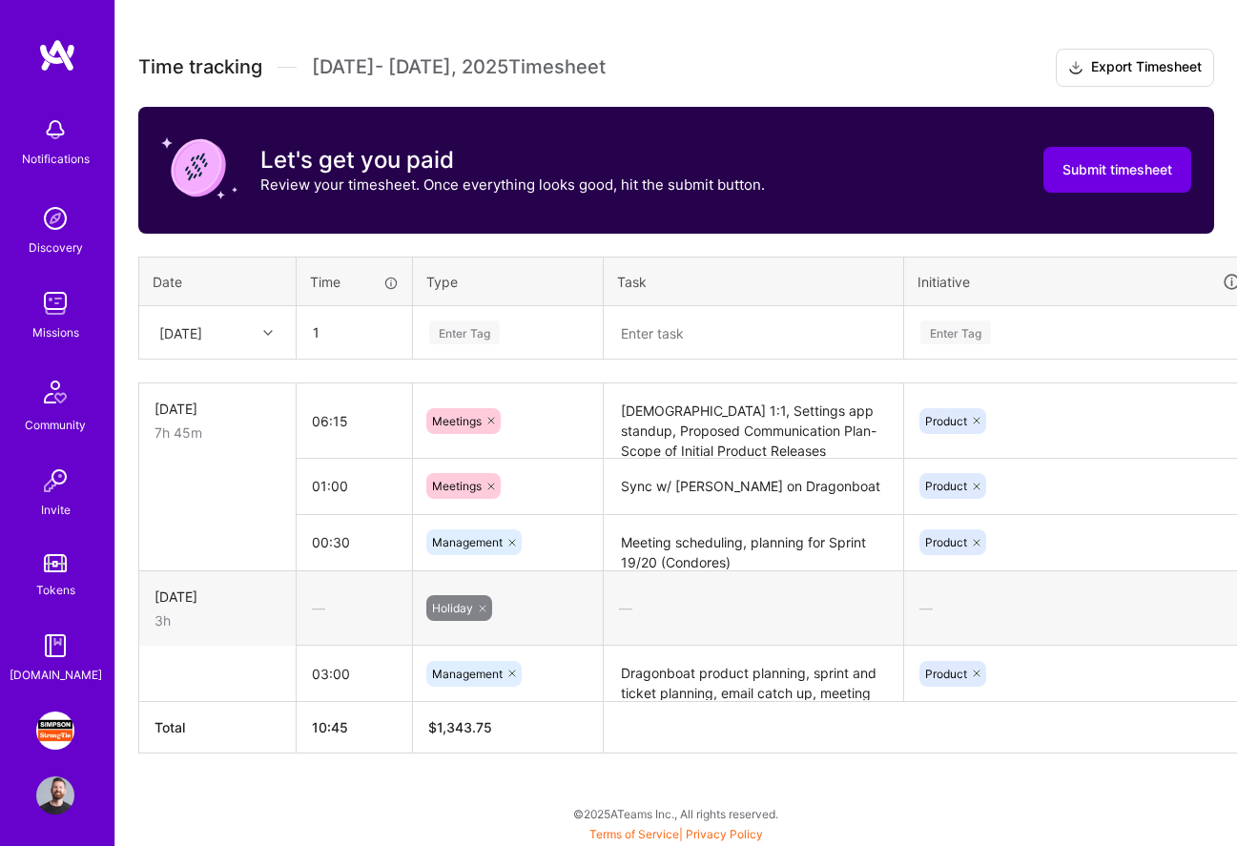
type input "01:00"
click at [493, 339] on div "Enter Tag" at bounding box center [464, 333] width 71 height 30
type input "C"
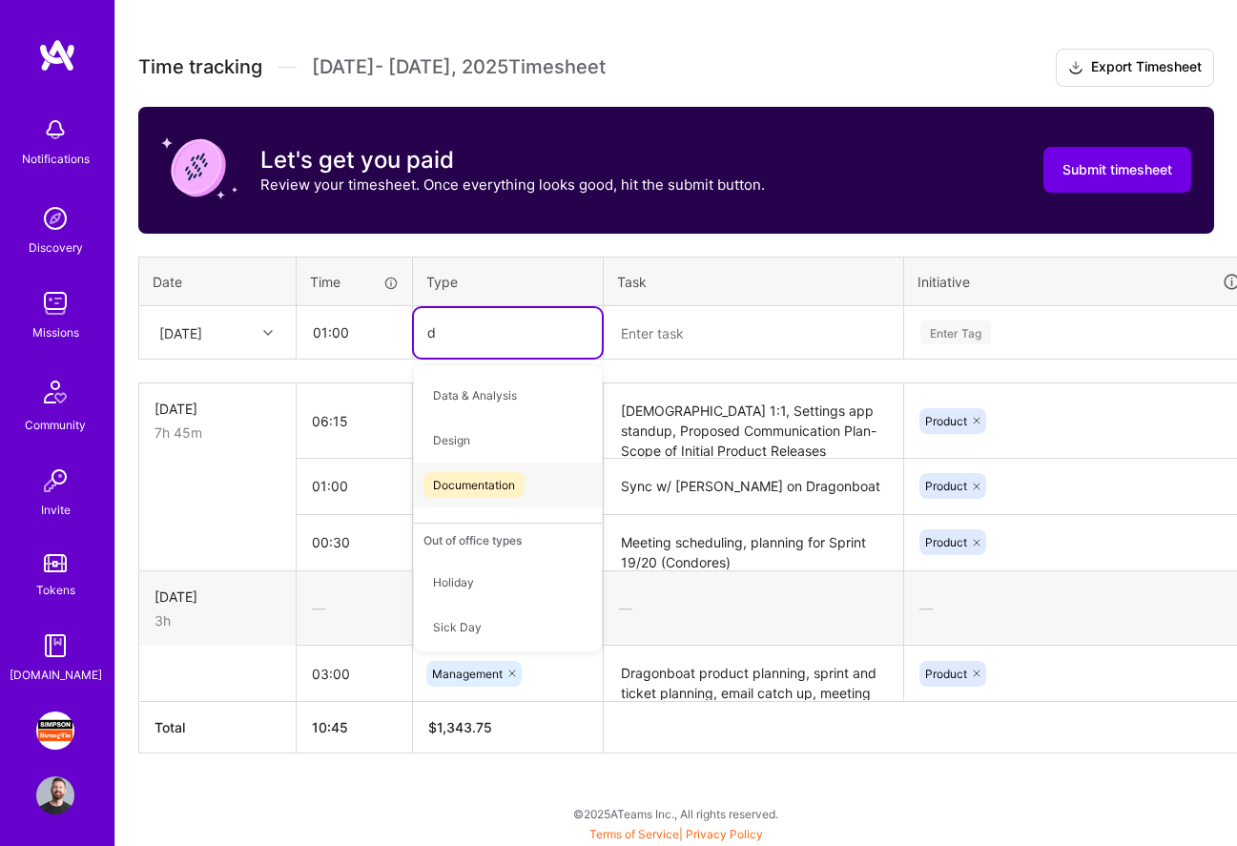
type input "do"
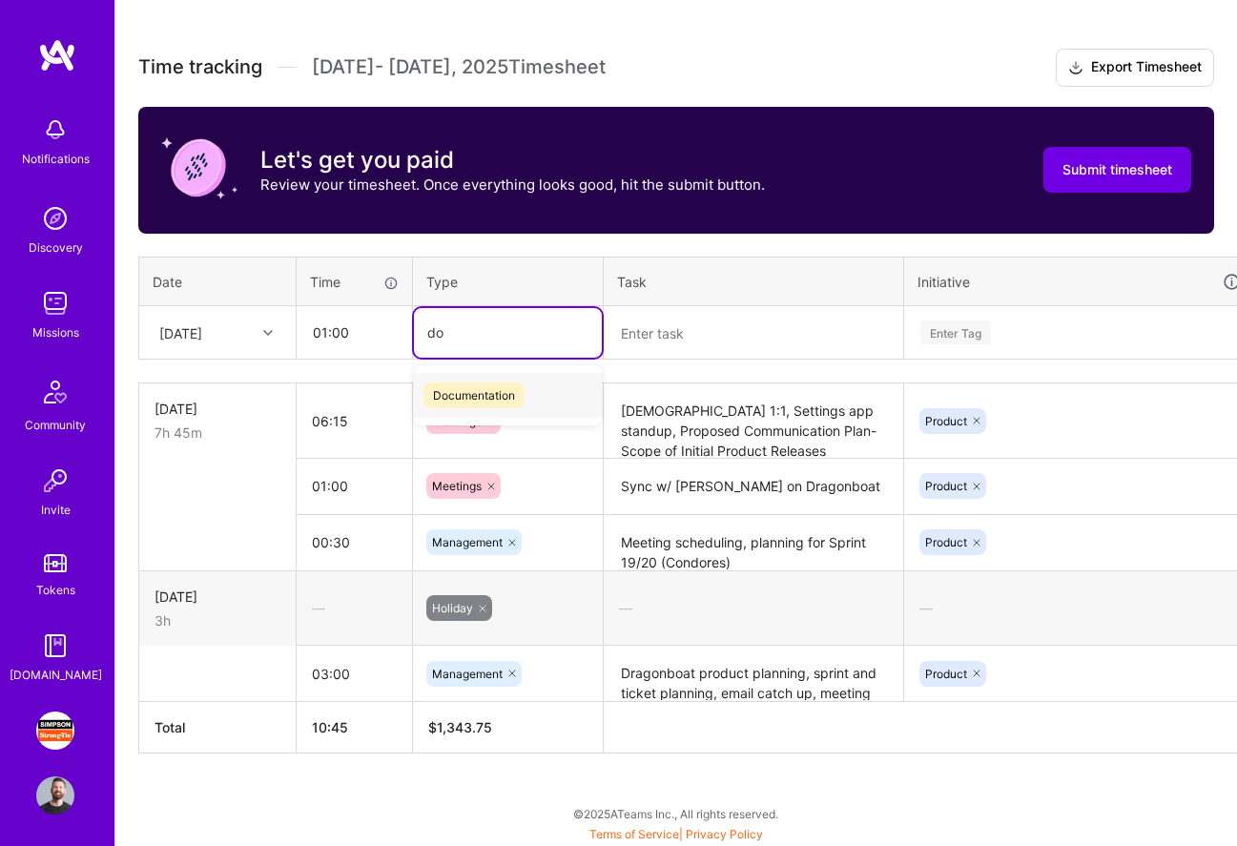
click at [523, 380] on div "Documentation" at bounding box center [508, 395] width 188 height 45
click at [662, 332] on textarea at bounding box center [754, 333] width 296 height 51
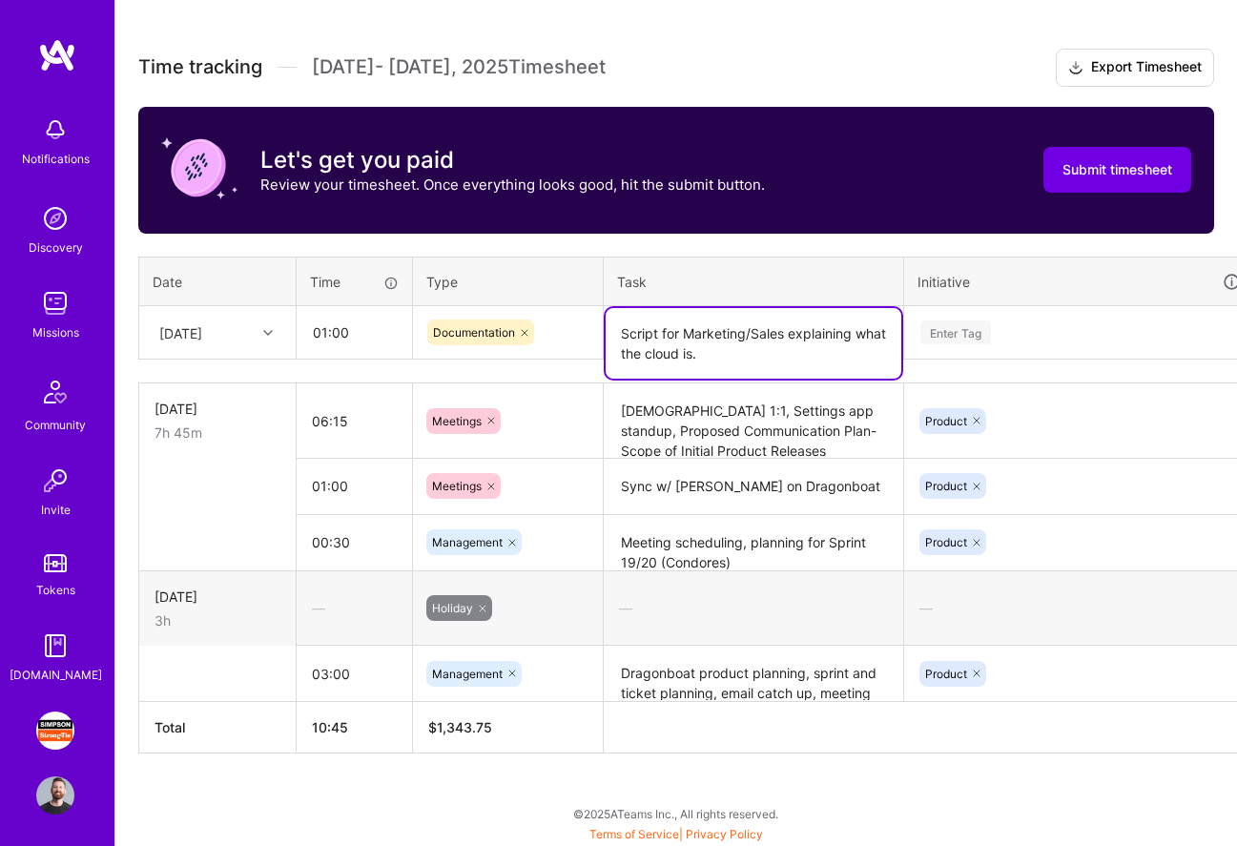
click at [955, 328] on div "Enter Tag" at bounding box center [955, 333] width 71 height 30
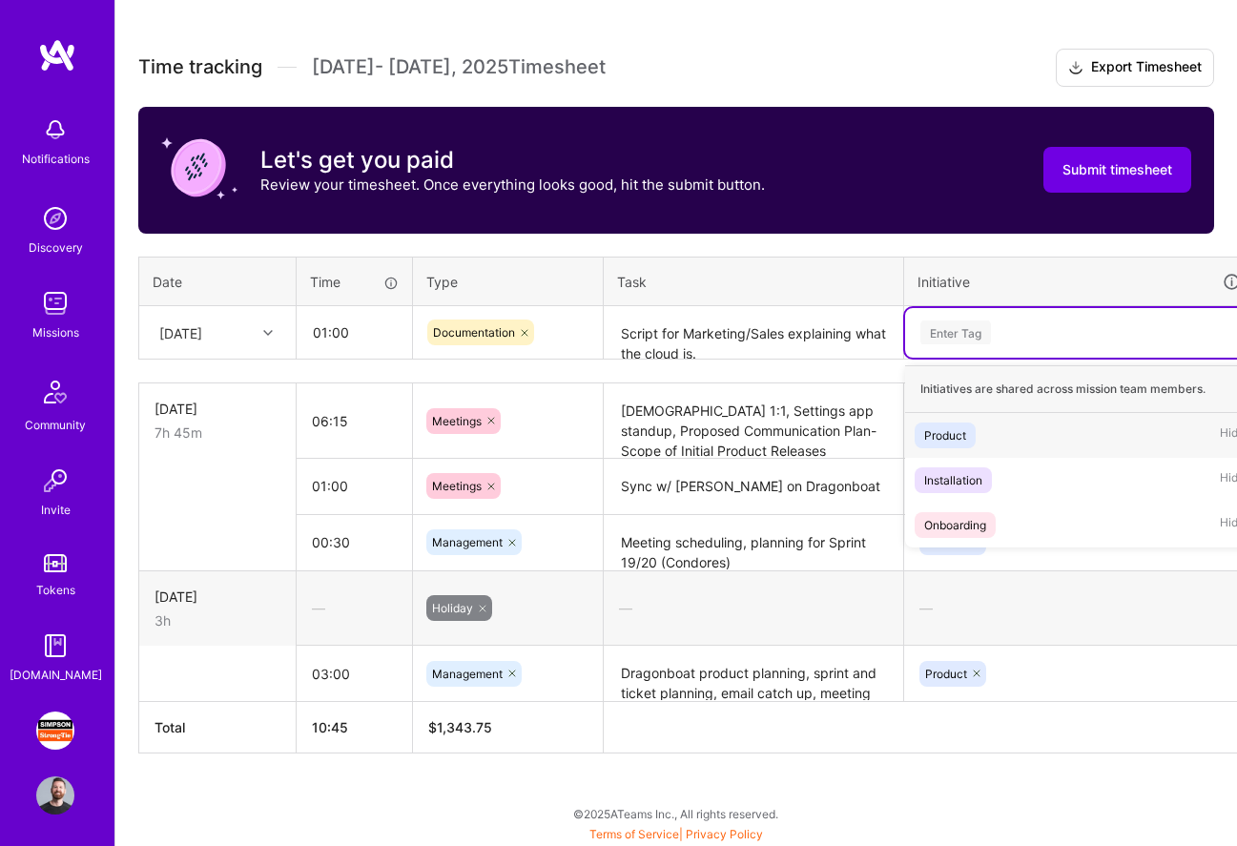
click at [959, 427] on div "Product" at bounding box center [945, 435] width 42 height 20
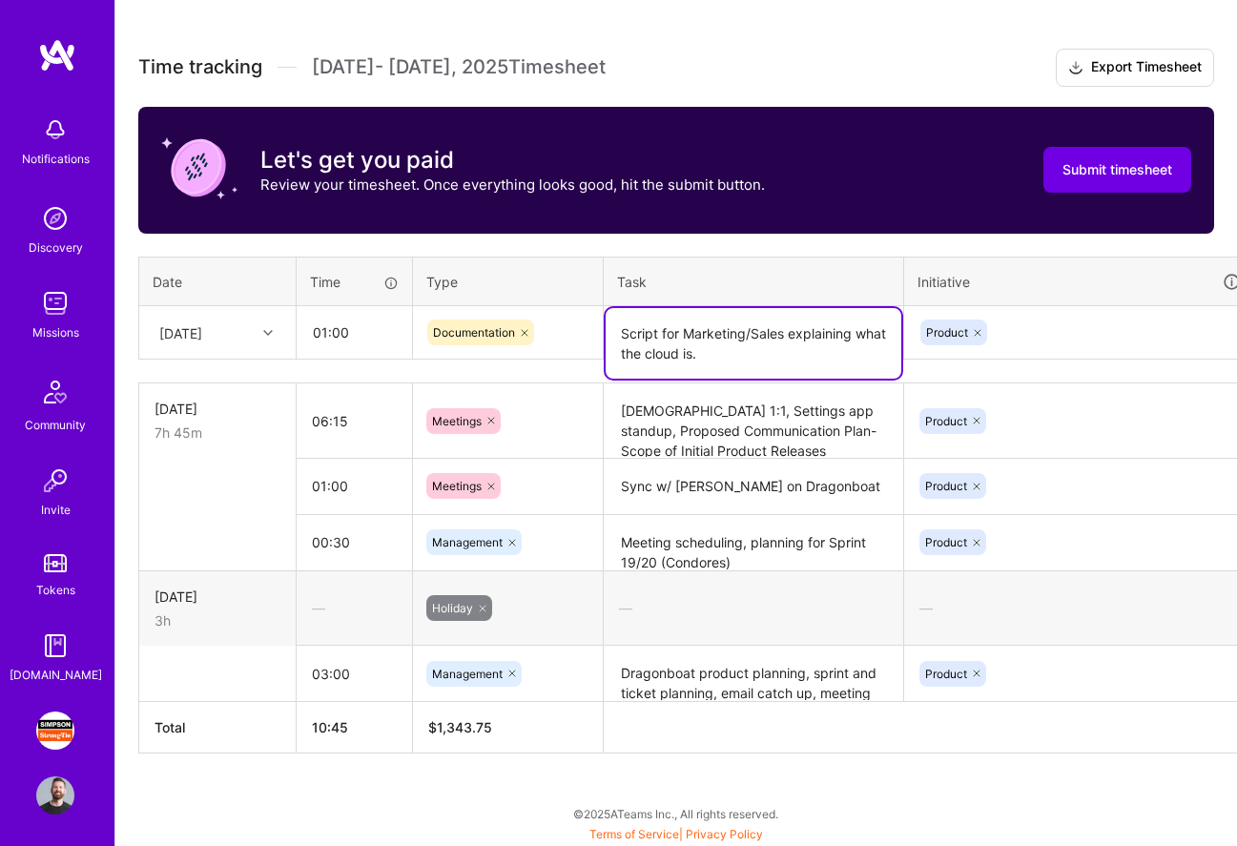
click at [697, 342] on textarea "Script for Marketing/Sales explaining what the cloud is." at bounding box center [754, 343] width 296 height 71
drag, startPoint x: 626, startPoint y: 332, endPoint x: 603, endPoint y: 332, distance: 22.9
click at [604, 332] on td "Script for Marketing/Sales explaining what the cloud is." at bounding box center [754, 332] width 300 height 53
type textarea "Updated script for Marketing/Sales explaining what the cloud is."
click at [1093, 333] on div "Product" at bounding box center [1079, 333] width 322 height 30
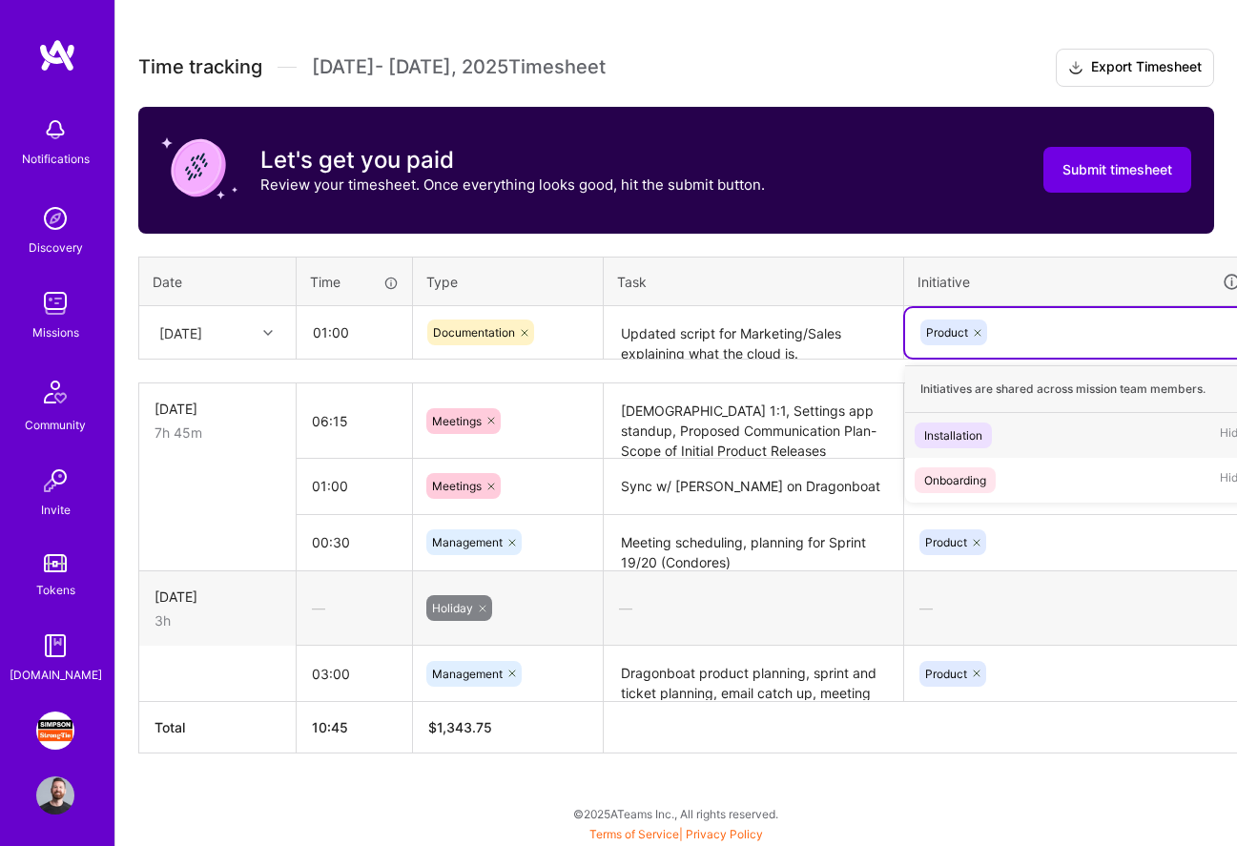
scroll to position [503, 83]
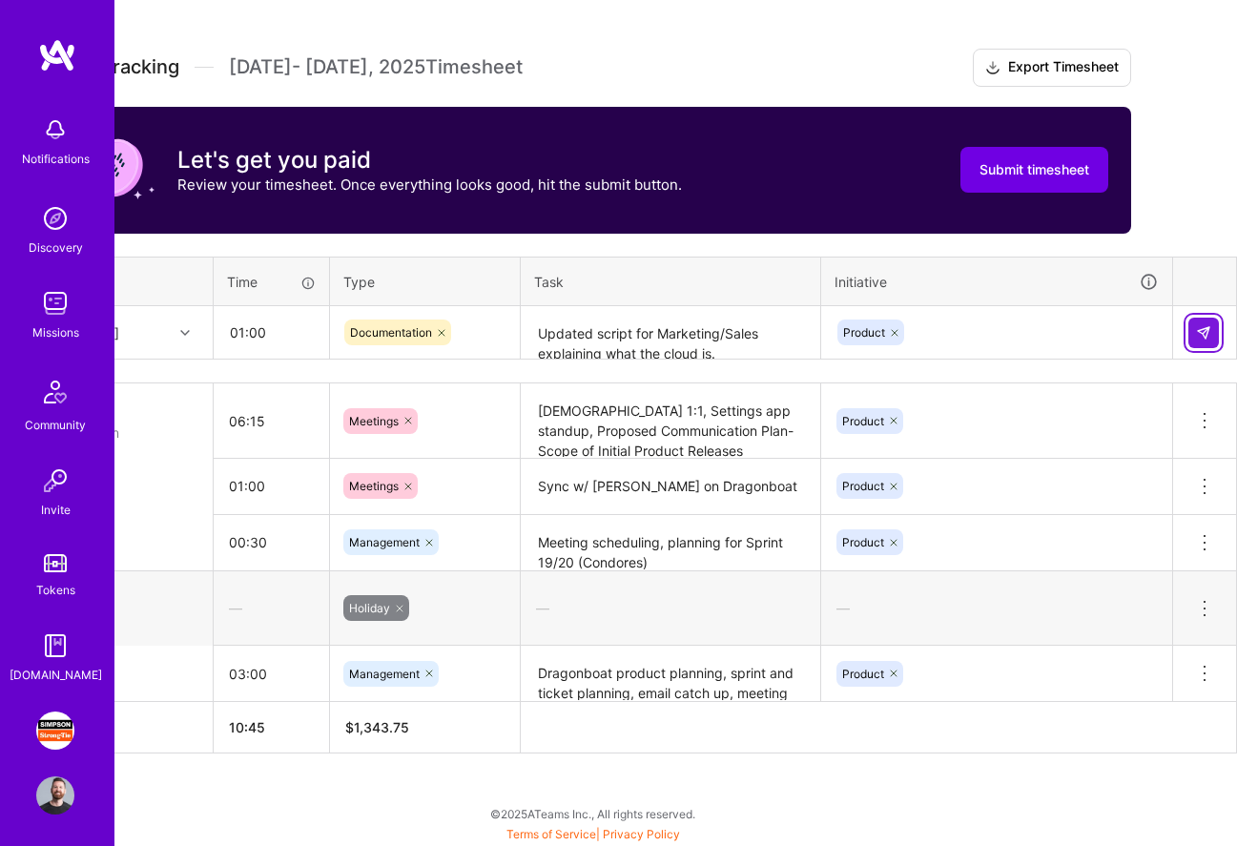
click at [1216, 326] on button at bounding box center [1203, 333] width 31 height 31
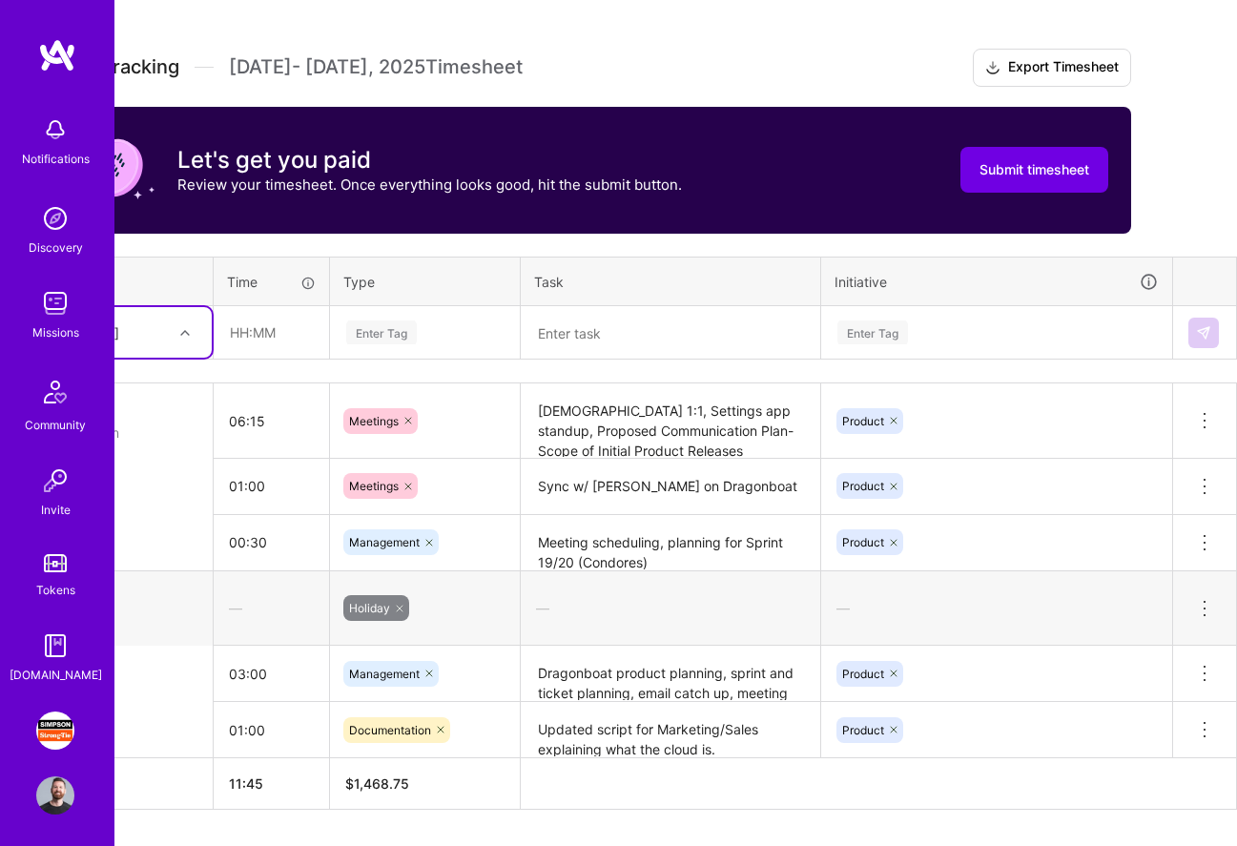
click at [184, 329] on icon at bounding box center [185, 333] width 10 height 10
click at [167, 422] on div "[DATE]" at bounding box center [134, 421] width 154 height 35
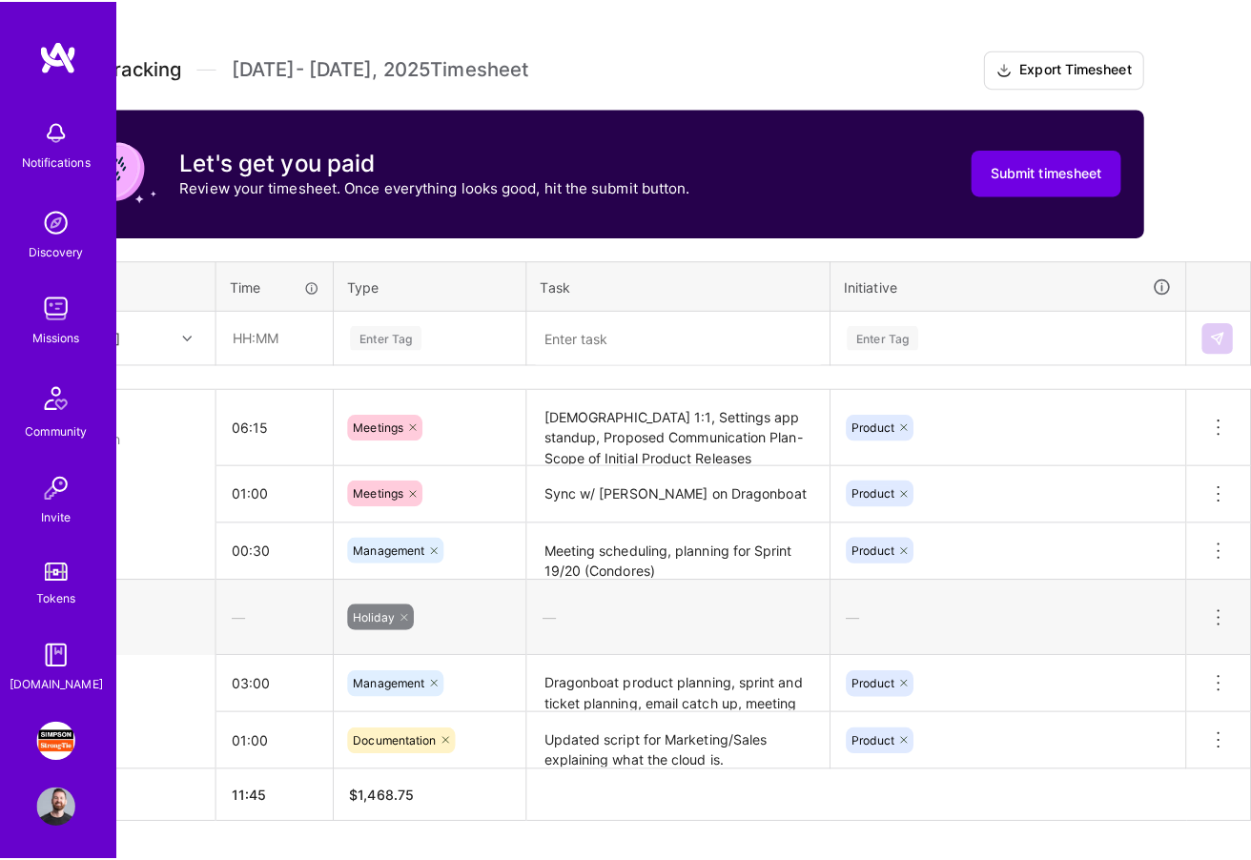
scroll to position [503, 69]
